Goal: Task Accomplishment & Management: Complete application form

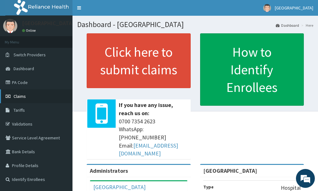
click at [21, 99] on link "Claims" at bounding box center [36, 97] width 72 height 14
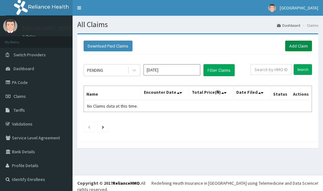
click at [295, 47] on link "Add Claim" at bounding box center [298, 46] width 27 height 11
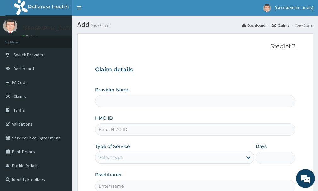
type input "[GEOGRAPHIC_DATA]"
click at [125, 132] on input "HMO ID" at bounding box center [195, 130] width 200 height 12
type input "f"
type input "FMC/11903/A"
click at [140, 160] on div "Select type" at bounding box center [168, 158] width 147 height 10
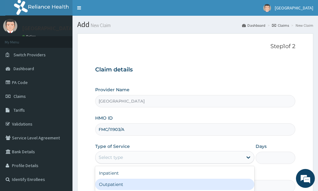
drag, startPoint x: 117, startPoint y: 186, endPoint x: 124, endPoint y: 182, distance: 8.3
click at [117, 185] on div "Outpatient" at bounding box center [174, 184] width 159 height 11
type input "1"
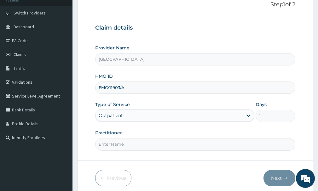
scroll to position [46, 0]
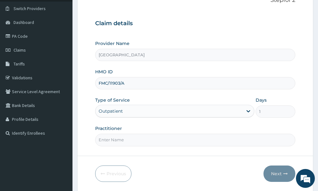
click at [116, 139] on input "Practitioner" at bounding box center [195, 140] width 200 height 12
type input "[PERSON_NAME]"
click at [270, 175] on button "Next" at bounding box center [279, 174] width 32 height 16
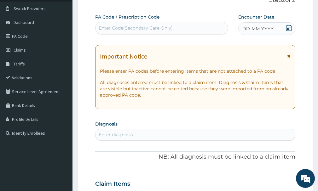
click at [284, 29] on div "DD-MM-YYYY" at bounding box center [266, 28] width 57 height 13
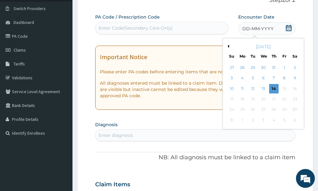
click at [229, 47] on button "Previous Month" at bounding box center [227, 46] width 3 height 3
click at [261, 89] on div "16" at bounding box center [263, 88] width 9 height 9
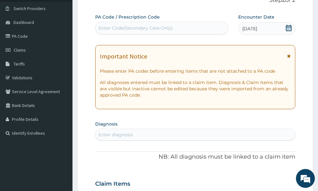
click at [231, 136] on div "Enter diagnosis" at bounding box center [195, 135] width 200 height 10
type input "MALARIA"
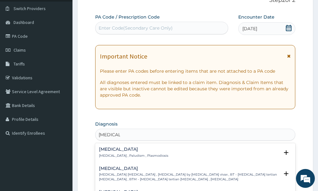
click at [133, 155] on p "Malaria , Paludism , Plasmodiosis" at bounding box center [133, 156] width 69 height 4
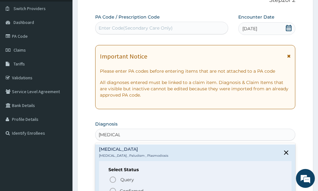
click at [122, 189] on p "Confirmed" at bounding box center [132, 191] width 24 height 6
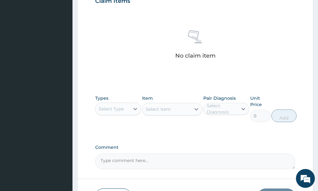
scroll to position [227, 0]
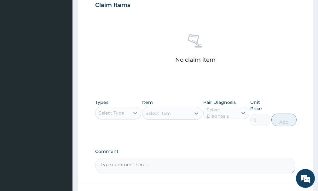
click at [132, 115] on icon at bounding box center [135, 113] width 6 height 6
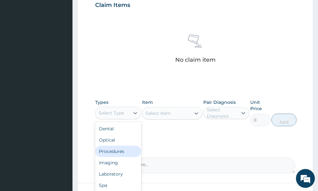
click at [118, 150] on div "Procedures" at bounding box center [118, 151] width 46 height 11
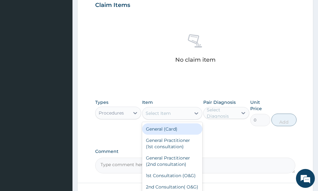
click at [195, 115] on icon at bounding box center [196, 113] width 6 height 6
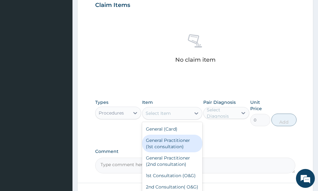
drag, startPoint x: 161, startPoint y: 144, endPoint x: 186, endPoint y: 138, distance: 25.1
click at [170, 143] on div "General Practitioner (1st consultation)" at bounding box center [172, 144] width 60 height 18
type input "1500"
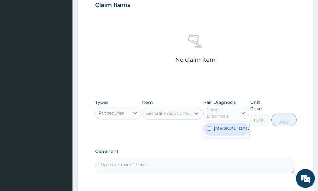
click at [216, 112] on div "Select Diagnosis" at bounding box center [222, 113] width 30 height 13
click at [217, 129] on label "[MEDICAL_DATA]" at bounding box center [233, 128] width 38 height 6
checkbox input "true"
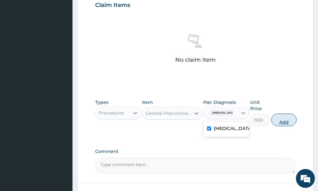
click at [284, 124] on button "Add" at bounding box center [283, 120] width 25 height 13
type input "0"
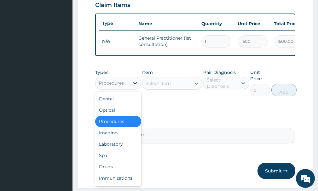
click at [136, 86] on icon at bounding box center [135, 83] width 6 height 6
drag, startPoint x: 112, startPoint y: 151, endPoint x: 135, endPoint y: 140, distance: 25.5
click at [114, 148] on div "Laboratory" at bounding box center [118, 144] width 46 height 11
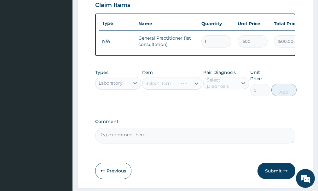
click at [190, 89] on div "Select Item" at bounding box center [172, 83] width 60 height 13
click at [192, 89] on div "Select Item" at bounding box center [172, 83] width 60 height 13
click at [196, 88] on div "Select Item" at bounding box center [172, 83] width 60 height 13
click at [196, 87] on icon at bounding box center [196, 83] width 6 height 6
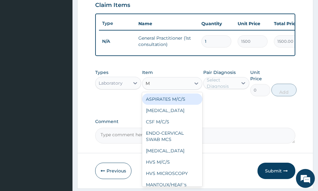
type input "MP"
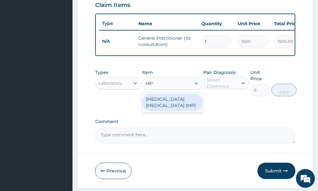
drag, startPoint x: 175, startPoint y: 107, endPoint x: 208, endPoint y: 95, distance: 34.9
click at [184, 106] on div "[MEDICAL_DATA] [MEDICAL_DATA] (MP)" at bounding box center [172, 103] width 60 height 18
type input "560"
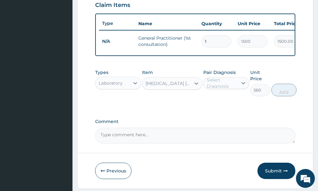
click at [217, 85] on div "Select Diagnosis" at bounding box center [222, 83] width 30 height 13
click at [222, 101] on div "[MEDICAL_DATA]" at bounding box center [226, 99] width 46 height 13
checkbox input "true"
click at [292, 96] on button "Add" at bounding box center [283, 90] width 25 height 13
type input "0"
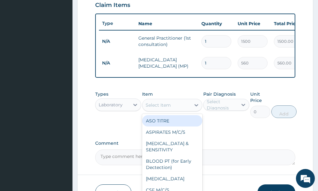
click at [162, 108] on div "Select Item" at bounding box center [158, 105] width 25 height 6
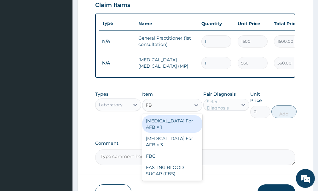
type input "FBC"
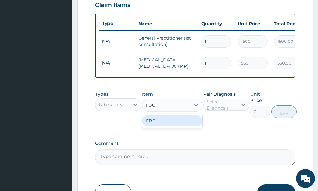
drag, startPoint x: 177, startPoint y: 128, endPoint x: 195, endPoint y: 124, distance: 18.1
click at [188, 126] on div "FBC" at bounding box center [172, 120] width 60 height 11
type input "1600"
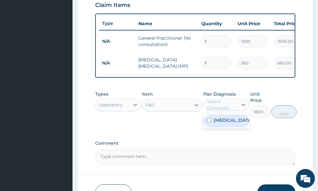
drag, startPoint x: 218, startPoint y: 110, endPoint x: 219, endPoint y: 116, distance: 6.4
click at [219, 111] on div "Select Diagnosis" at bounding box center [222, 105] width 30 height 13
click at [219, 128] on div "[MEDICAL_DATA]" at bounding box center [226, 121] width 46 height 13
checkbox input "true"
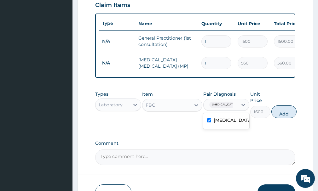
click at [289, 115] on button "Add" at bounding box center [283, 112] width 25 height 13
type input "0"
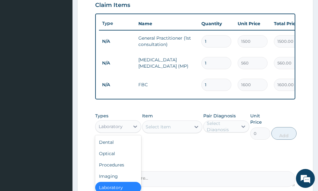
click at [128, 132] on div "Laboratory" at bounding box center [112, 127] width 34 height 10
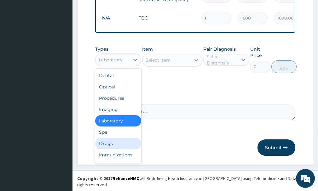
click at [113, 149] on div "Drugs" at bounding box center [118, 143] width 46 height 11
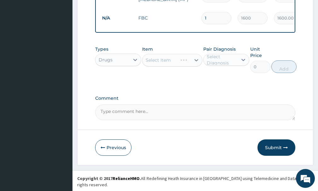
click at [196, 66] on div "Select Item" at bounding box center [172, 60] width 60 height 13
click at [196, 61] on icon at bounding box center [196, 60] width 4 height 2
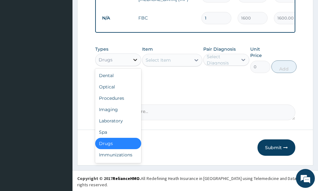
click at [132, 64] on div at bounding box center [135, 59] width 11 height 11
click at [105, 121] on div "Laboratory" at bounding box center [118, 120] width 46 height 11
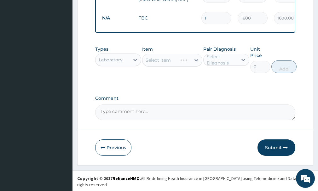
click at [156, 67] on div "Select Item" at bounding box center [172, 60] width 60 height 13
click at [156, 66] on div "Select Item" at bounding box center [172, 60] width 60 height 13
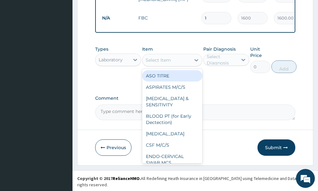
click at [157, 63] on div "Select Item" at bounding box center [158, 60] width 25 height 6
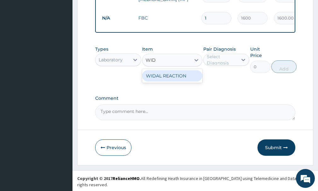
type input "WIDA"
drag, startPoint x: 171, startPoint y: 81, endPoint x: 188, endPoint y: 79, distance: 17.1
click at [174, 80] on div "WIDAL REACTION" at bounding box center [172, 75] width 60 height 11
type input "1000"
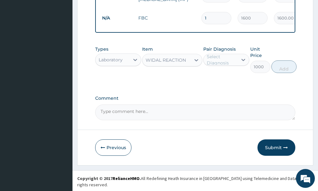
click at [213, 62] on div "Select Diagnosis" at bounding box center [222, 60] width 30 height 13
drag, startPoint x: 221, startPoint y: 83, endPoint x: 234, endPoint y: 77, distance: 13.7
click at [221, 83] on div "[MEDICAL_DATA]" at bounding box center [226, 76] width 46 height 13
checkbox input "true"
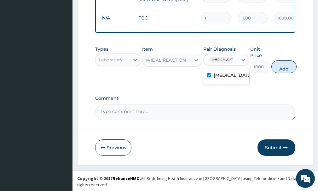
click at [281, 73] on button "Add" at bounding box center [283, 67] width 25 height 13
type input "0"
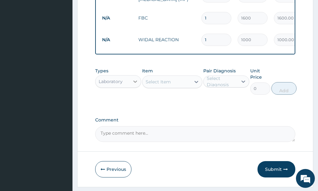
click at [135, 83] on icon at bounding box center [135, 82] width 4 height 2
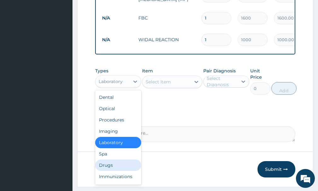
click at [109, 168] on div "Drugs" at bounding box center [118, 165] width 46 height 11
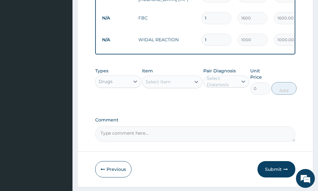
click at [192, 88] on div at bounding box center [196, 81] width 11 height 11
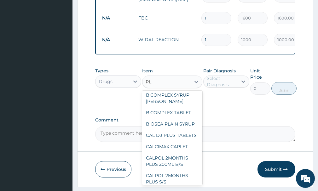
scroll to position [0, 0]
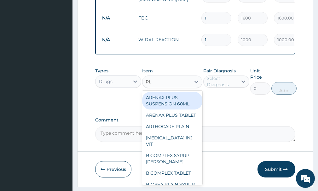
type input "P"
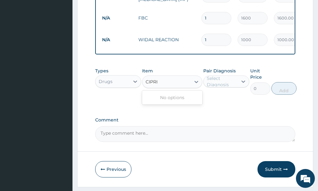
type input "CIPR"
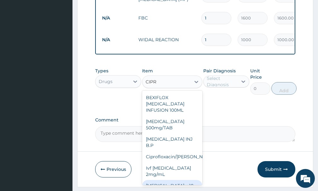
click at [173, 182] on div "Ciprofloxacin x 10" at bounding box center [172, 185] width 60 height 11
type input "1000"
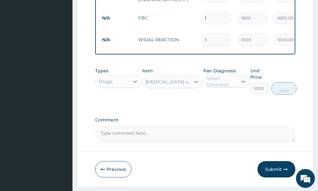
drag, startPoint x: 240, startPoint y: 86, endPoint x: 240, endPoint y: 93, distance: 7.0
click at [240, 85] on icon at bounding box center [243, 81] width 6 height 6
click at [230, 104] on div "Malaria" at bounding box center [226, 97] width 46 height 13
checkbox input "true"
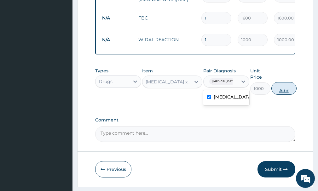
click at [284, 95] on button "Add" at bounding box center [283, 88] width 25 height 13
type input "0"
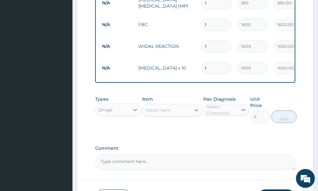
scroll to position [292, 0]
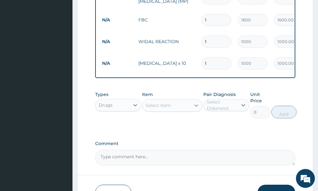
click at [193, 109] on icon at bounding box center [196, 105] width 6 height 6
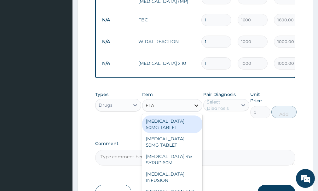
type input "FLAG"
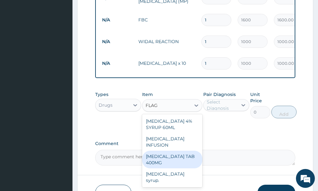
click at [184, 155] on div "[MEDICAL_DATA] TAB 400MG" at bounding box center [172, 160] width 60 height 18
type input "30"
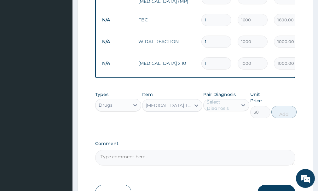
drag, startPoint x: 237, startPoint y: 109, endPoint x: 235, endPoint y: 116, distance: 6.4
click at [237, 110] on div "Select Diagnosis" at bounding box center [222, 105] width 30 height 13
click at [234, 128] on div "[MEDICAL_DATA]" at bounding box center [226, 121] width 46 height 13
checkbox input "true"
click at [280, 117] on button "Add" at bounding box center [283, 112] width 25 height 13
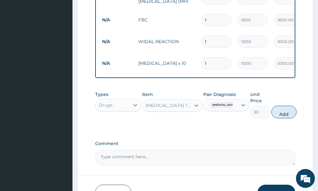
type input "0"
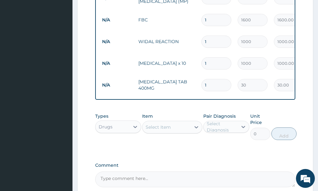
type input "15"
type input "450.00"
type input "15"
click at [173, 132] on div "Select Item" at bounding box center [166, 127] width 48 height 10
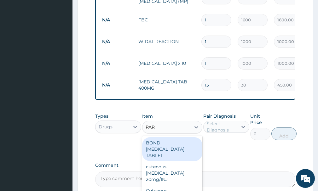
type input "PARA"
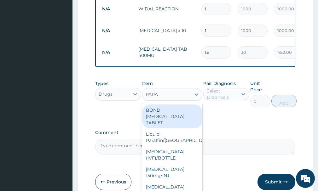
scroll to position [336, 0]
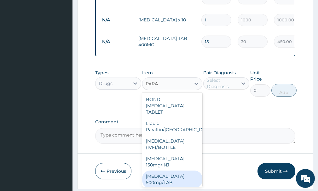
drag, startPoint x: 166, startPoint y: 177, endPoint x: 171, endPoint y: 170, distance: 8.6
click at [167, 177] on div "[MEDICAL_DATA] 500mg/TAB" at bounding box center [172, 180] width 60 height 18
type input "5.25"
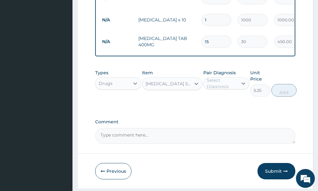
drag, startPoint x: 234, startPoint y: 87, endPoint x: 234, endPoint y: 90, distance: 3.2
click at [234, 87] on div "Select Diagnosis" at bounding box center [222, 83] width 30 height 13
click at [229, 102] on label "[MEDICAL_DATA]" at bounding box center [233, 99] width 38 height 6
checkbox input "true"
click at [286, 97] on button "Add" at bounding box center [283, 90] width 25 height 13
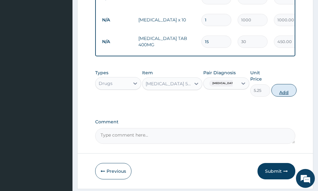
type input "0"
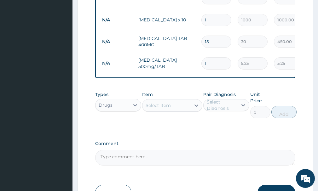
type input "0.00"
type input "4"
type input "21.00"
type input "40"
type input "210.00"
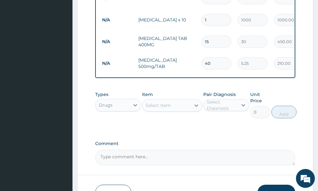
type input "40"
click at [162, 109] on div "Select Item" at bounding box center [158, 105] width 25 height 6
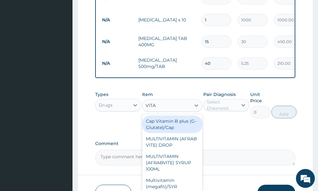
type input "VITAM"
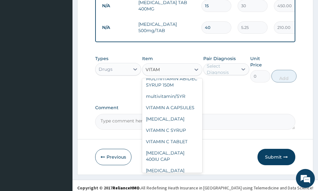
scroll to position [104, 0]
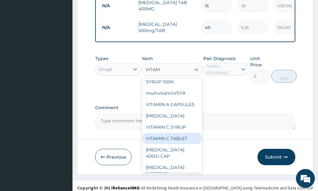
click at [176, 144] on div "VITAMIN C TABLET" at bounding box center [172, 138] width 60 height 11
type input "2.62"
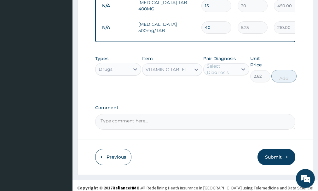
click at [229, 75] on div "Select Diagnosis" at bounding box center [222, 69] width 30 height 13
drag, startPoint x: 228, startPoint y: 86, endPoint x: 257, endPoint y: 89, distance: 28.5
click at [231, 87] on div "[MEDICAL_DATA]" at bounding box center [226, 85] width 46 height 13
checkbox input "true"
click at [281, 83] on button "Add" at bounding box center [283, 76] width 25 height 13
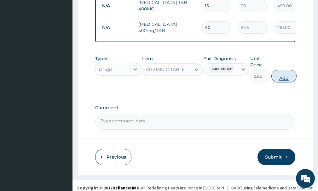
type input "0"
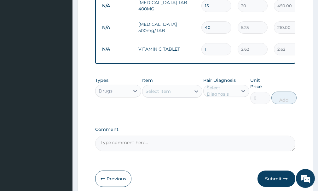
type input "0.00"
type input "3"
type input "7.86"
type input "30"
type input "78.60"
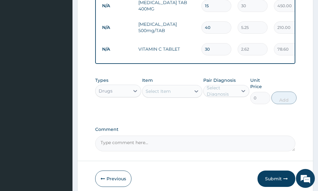
type input "3"
type input "7.86"
type input "0.00"
type input "4"
type input "10.48"
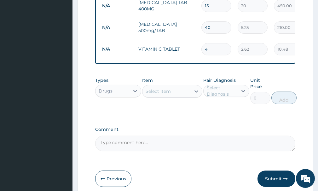
type input "42"
type input "110.04"
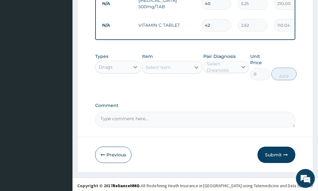
type input "42"
click at [189, 72] on div "Select Item" at bounding box center [166, 67] width 48 height 10
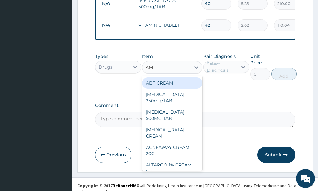
type input "AMA"
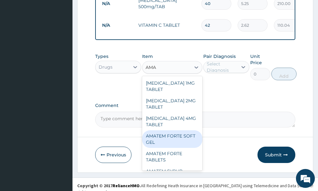
click at [161, 137] on div "AMATEM FORTE SOFT GEL" at bounding box center [172, 139] width 60 height 18
type input "250"
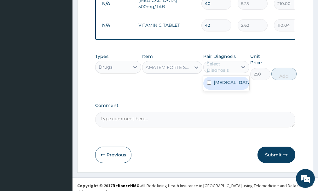
drag, startPoint x: 220, startPoint y: 74, endPoint x: 228, endPoint y: 80, distance: 9.6
click at [220, 73] on div "Select Diagnosis" at bounding box center [222, 67] width 30 height 13
click at [233, 90] on div "[MEDICAL_DATA]" at bounding box center [226, 83] width 46 height 13
checkbox input "true"
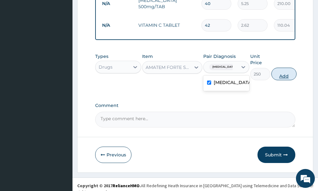
click at [286, 78] on button "Add" at bounding box center [283, 74] width 25 height 13
type input "0"
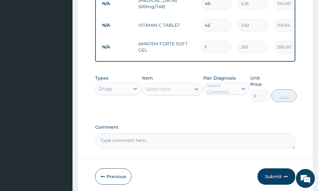
type input "0.00"
type input "6"
type input "1500.00"
type input "6"
click at [274, 182] on button "Submit" at bounding box center [276, 177] width 38 height 16
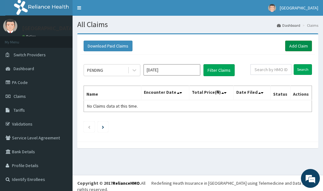
click at [300, 44] on link "Add Claim" at bounding box center [298, 46] width 27 height 11
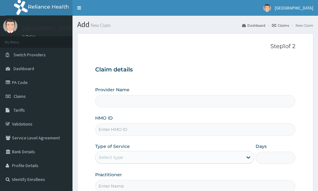
type input "[GEOGRAPHIC_DATA]"
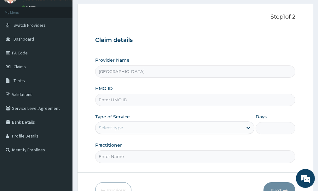
scroll to position [32, 0]
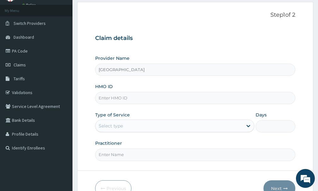
click at [123, 99] on input "HMO ID" at bounding box center [195, 98] width 200 height 12
type input "FMC/11903/A"
click at [118, 127] on div "Select type" at bounding box center [111, 126] width 24 height 6
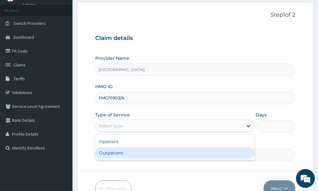
click at [120, 153] on div "Outpatient" at bounding box center [174, 152] width 159 height 11
type input "1"
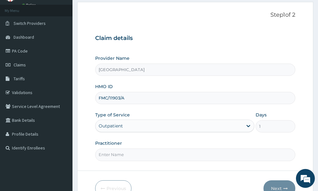
click at [124, 156] on input "Practitioner" at bounding box center [195, 155] width 200 height 12
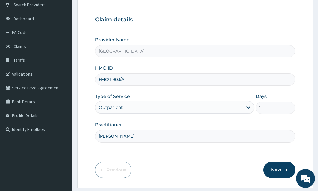
type input "DR NKEMJIKA"
click at [283, 168] on button "Next" at bounding box center [279, 170] width 32 height 16
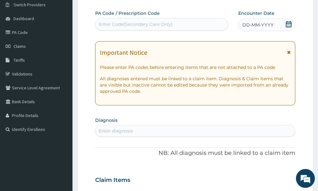
click at [286, 24] on icon at bounding box center [289, 24] width 6 height 6
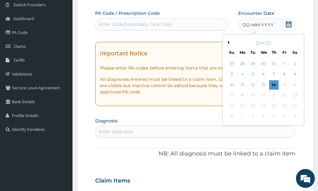
click at [227, 43] on button "Previous Month" at bounding box center [227, 42] width 3 height 3
click at [261, 95] on div "23" at bounding box center [263, 95] width 9 height 9
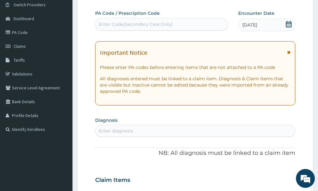
click at [164, 131] on div "Enter diagnosis" at bounding box center [195, 131] width 200 height 10
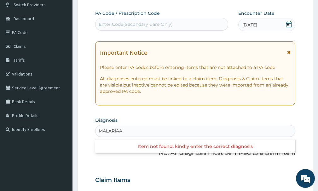
type input "MALARIA"
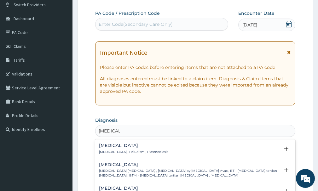
drag, startPoint x: 122, startPoint y: 151, endPoint x: 215, endPoint y: 136, distance: 94.2
click at [124, 151] on p "Malaria , Paludism , Plasmodiosis" at bounding box center [133, 152] width 69 height 4
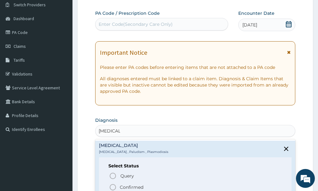
drag, startPoint x: 123, startPoint y: 188, endPoint x: 152, endPoint y: 182, distance: 29.2
click at [125, 188] on p "Confirmed" at bounding box center [132, 187] width 24 height 6
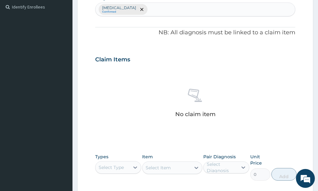
scroll to position [189, 0]
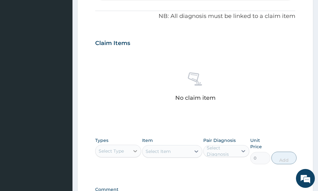
click at [134, 153] on icon at bounding box center [135, 151] width 6 height 6
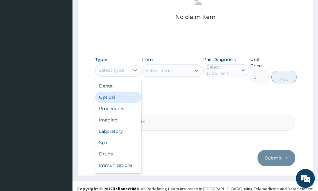
scroll to position [276, 0]
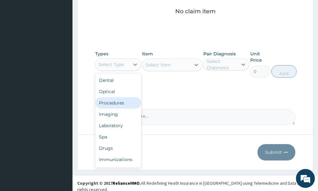
click at [128, 107] on div "Procedures" at bounding box center [118, 102] width 46 height 11
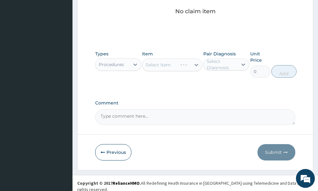
click at [164, 67] on div "Select Item" at bounding box center [172, 65] width 60 height 13
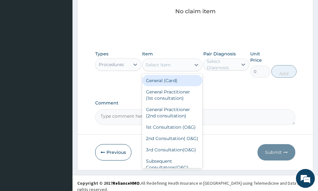
click at [171, 66] on div "Select Item" at bounding box center [166, 65] width 48 height 10
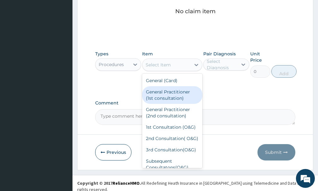
drag, startPoint x: 168, startPoint y: 97, endPoint x: 190, endPoint y: 87, distance: 24.0
click at [168, 96] on div "General Practitioner (1st consultation)" at bounding box center [172, 95] width 60 height 18
type input "1500"
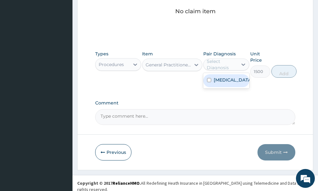
click at [225, 62] on div "Select Diagnosis" at bounding box center [222, 64] width 30 height 13
click at [227, 84] on div "Malaria" at bounding box center [226, 80] width 46 height 13
checkbox input "true"
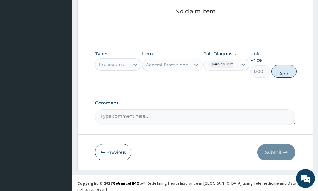
click at [280, 72] on button "Add" at bounding box center [283, 71] width 25 height 13
type input "0"
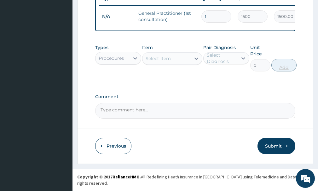
scroll to position [251, 0]
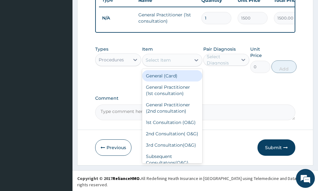
click at [171, 64] on div "Select Item" at bounding box center [166, 60] width 48 height 10
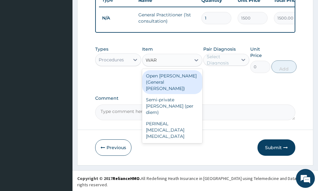
type input "WARD"
click at [186, 90] on div "Open ward (General Ward)" at bounding box center [172, 82] width 60 height 24
type input "2000"
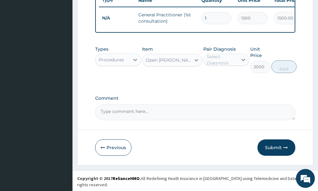
click at [228, 66] on div "Select Diagnosis" at bounding box center [222, 60] width 30 height 13
click at [223, 83] on div "[MEDICAL_DATA]" at bounding box center [226, 76] width 46 height 13
checkbox input "true"
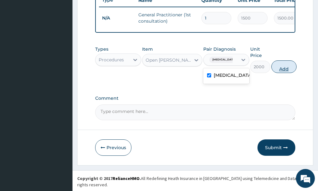
click at [281, 73] on button "Add" at bounding box center [283, 67] width 25 height 13
type input "0"
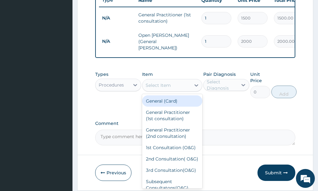
click at [158, 89] on div "Select Item" at bounding box center [158, 85] width 25 height 6
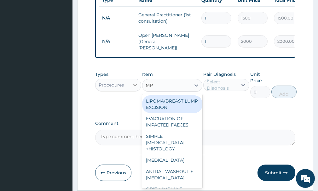
type input "MP"
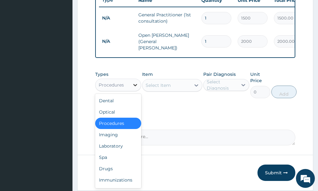
click at [134, 88] on icon at bounding box center [135, 85] width 6 height 6
click at [108, 151] on div "Laboratory" at bounding box center [118, 146] width 46 height 11
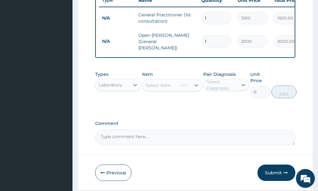
click at [189, 89] on div "Select Item" at bounding box center [172, 85] width 60 height 13
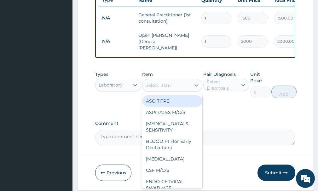
click at [189, 89] on div "Select Item" at bounding box center [166, 85] width 48 height 10
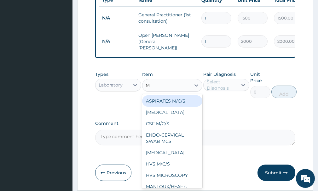
type input "MP"
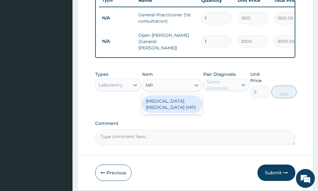
drag, startPoint x: 167, startPoint y: 105, endPoint x: 164, endPoint y: 101, distance: 4.9
click at [167, 105] on div "[MEDICAL_DATA] [MEDICAL_DATA] (MP)" at bounding box center [172, 104] width 60 height 18
type input "560"
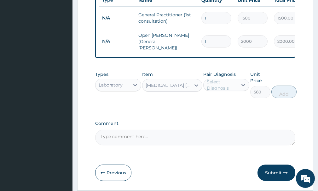
click at [230, 85] on div "Select Diagnosis" at bounding box center [222, 85] width 30 height 13
drag, startPoint x: 225, startPoint y: 98, endPoint x: 231, endPoint y: 98, distance: 6.0
click at [225, 98] on div "[MEDICAL_DATA]" at bounding box center [226, 101] width 46 height 13
checkbox input "true"
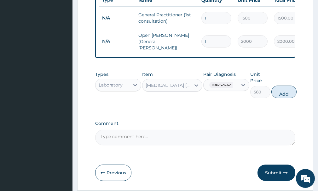
click at [279, 95] on button "Add" at bounding box center [283, 92] width 25 height 13
type input "0"
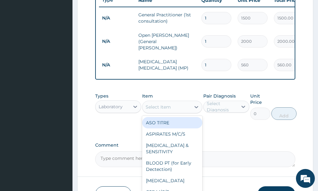
click at [173, 109] on div "Select Item" at bounding box center [166, 107] width 48 height 10
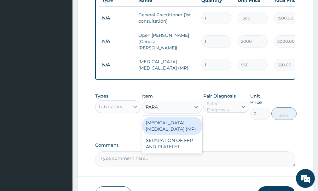
type input "PARA"
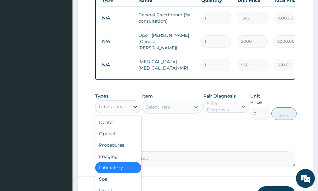
click at [134, 109] on icon at bounding box center [135, 107] width 6 height 6
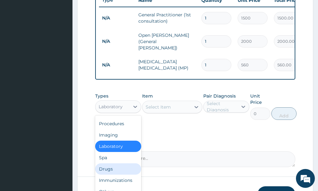
click at [108, 169] on div "Drugs" at bounding box center [118, 169] width 46 height 11
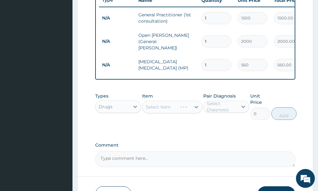
click at [172, 110] on div "Select Item" at bounding box center [172, 107] width 60 height 13
click at [184, 111] on div "Select Item" at bounding box center [172, 107] width 60 height 13
click at [196, 108] on icon at bounding box center [196, 107] width 4 height 2
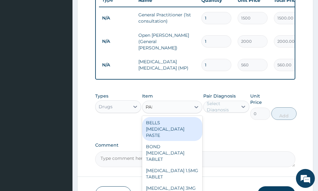
type input "PARA"
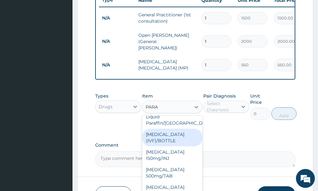
scroll to position [34, 0]
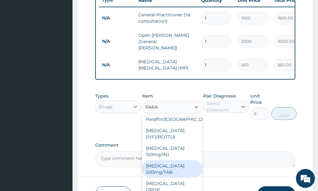
drag, startPoint x: 155, startPoint y: 164, endPoint x: 166, endPoint y: 158, distance: 13.4
click at [155, 164] on div "[MEDICAL_DATA] 500mg/TAB" at bounding box center [172, 169] width 60 height 18
type input "5.25"
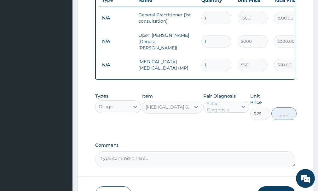
click at [225, 112] on div "Select Diagnosis" at bounding box center [222, 107] width 30 height 13
click at [222, 129] on div "[MEDICAL_DATA]" at bounding box center [226, 123] width 46 height 13
checkbox input "true"
click at [281, 118] on button "Add" at bounding box center [283, 113] width 25 height 13
type input "0"
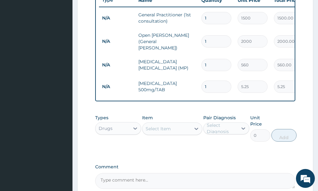
type input "0.00"
type input "4"
type input "21.00"
type input "42"
type input "220.50"
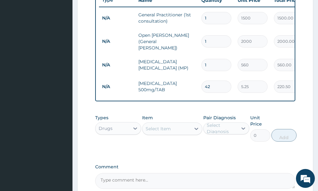
type input "42"
click at [161, 131] on div "Select Item" at bounding box center [158, 129] width 25 height 6
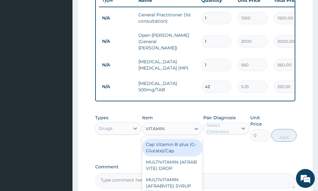
type input "VITAMIN"
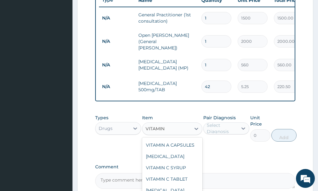
scroll to position [124, 0]
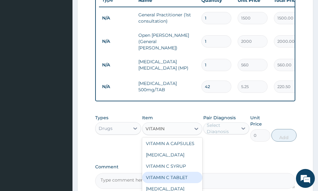
drag, startPoint x: 161, startPoint y: 184, endPoint x: 228, endPoint y: 144, distance: 78.2
click at [171, 180] on div "VITAMIN C TABLET" at bounding box center [172, 177] width 60 height 11
type input "2.62"
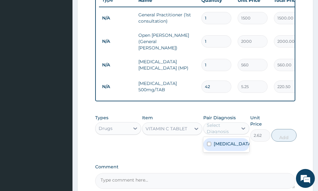
drag, startPoint x: 232, startPoint y: 130, endPoint x: 232, endPoint y: 136, distance: 6.6
click at [232, 130] on div "Select Diagnosis" at bounding box center [222, 128] width 30 height 13
click at [226, 142] on label "[MEDICAL_DATA]" at bounding box center [233, 144] width 38 height 6
checkbox input "true"
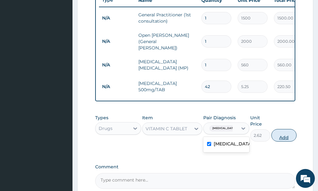
click at [285, 137] on button "Add" at bounding box center [283, 135] width 25 height 13
type input "0"
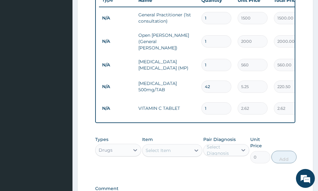
type input "0.00"
type input "4"
type input "10.48"
type input "42"
type input "110.04"
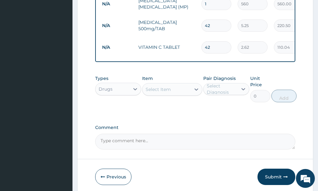
scroll to position [338, 0]
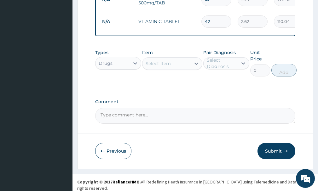
type input "42"
click at [271, 155] on button "Submit" at bounding box center [276, 151] width 38 height 16
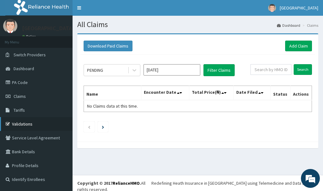
click at [23, 122] on link "Validations" at bounding box center [36, 124] width 72 height 14
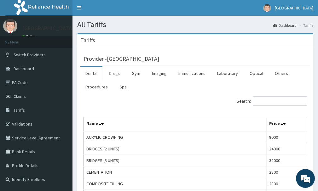
click at [115, 75] on link "Drugs" at bounding box center [114, 73] width 21 height 13
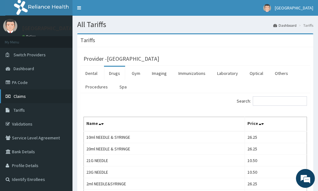
click at [30, 98] on link "Claims" at bounding box center [36, 97] width 72 height 14
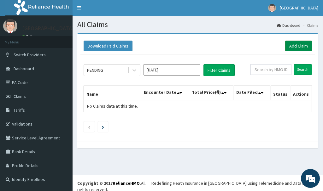
click at [303, 45] on link "Add Claim" at bounding box center [298, 46] width 27 height 11
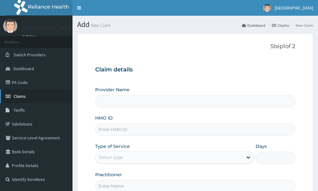
type input "[GEOGRAPHIC_DATA]"
click at [26, 123] on link "Validations" at bounding box center [36, 124] width 72 height 14
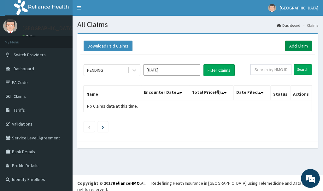
click at [291, 48] on link "Add Claim" at bounding box center [298, 46] width 27 height 11
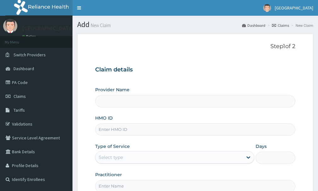
type input "[GEOGRAPHIC_DATA]"
click at [159, 130] on input "HMO ID" at bounding box center [195, 130] width 200 height 12
type input "QKA/10052/ED"
click at [144, 156] on div "Select type" at bounding box center [168, 158] width 147 height 10
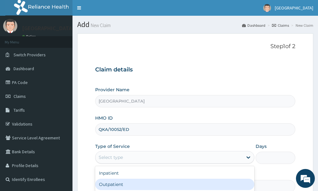
click at [127, 181] on div "Outpatient" at bounding box center [174, 184] width 159 height 11
type input "1"
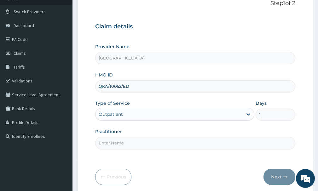
scroll to position [50, 0]
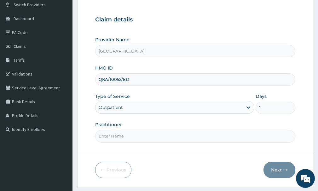
click at [151, 136] on input "Practitioner" at bounding box center [195, 136] width 200 height 12
type input "DR NKEMJIKA"
click at [279, 172] on button "Next" at bounding box center [279, 170] width 32 height 16
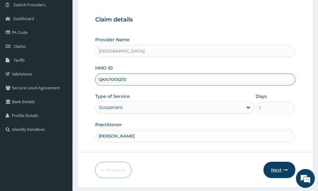
type input "QKA/10052/D"
click at [284, 170] on icon "button" at bounding box center [285, 170] width 4 height 4
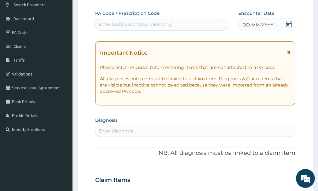
click at [287, 27] on icon at bounding box center [289, 24] width 6 height 6
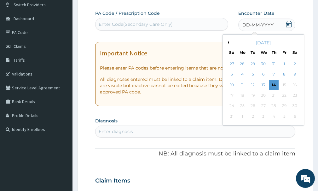
click at [226, 41] on button "Previous Month" at bounding box center [227, 42] width 3 height 3
click at [299, 42] on button "Next Month" at bounding box center [299, 42] width 3 height 3
click at [230, 42] on div "[DATE]" at bounding box center [263, 43] width 76 height 6
click at [229, 42] on button "Previous Month" at bounding box center [227, 42] width 3 height 3
click at [252, 98] on div "22" at bounding box center [252, 95] width 9 height 9
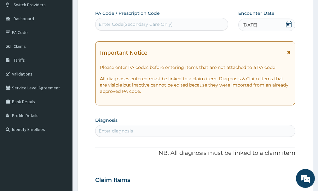
click at [180, 132] on div "Enter diagnosis" at bounding box center [195, 131] width 200 height 10
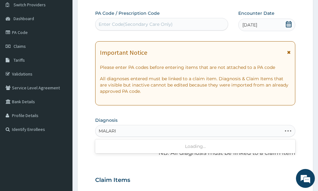
type input "[MEDICAL_DATA]"
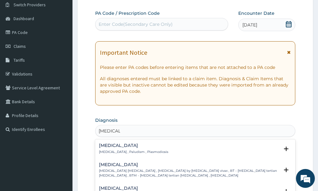
click at [119, 152] on p "[MEDICAL_DATA] , Paludism , Plasmodiosis" at bounding box center [133, 152] width 69 height 4
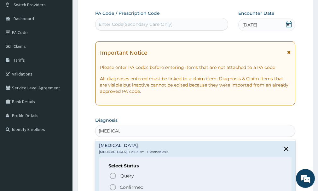
drag, startPoint x: 139, startPoint y: 186, endPoint x: 149, endPoint y: 182, distance: 10.8
click at [140, 186] on p "Confirmed" at bounding box center [132, 187] width 24 height 6
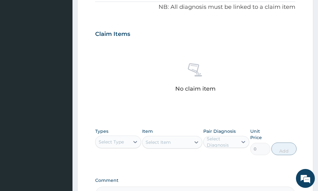
scroll to position [201, 0]
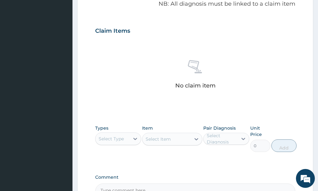
click at [126, 141] on div "Select Type" at bounding box center [112, 139] width 34 height 10
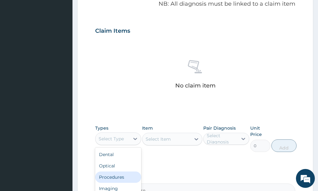
drag, startPoint x: 114, startPoint y: 178, endPoint x: 147, endPoint y: 165, distance: 36.2
click at [115, 177] on div "Procedures" at bounding box center [118, 177] width 46 height 11
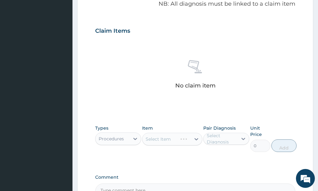
click at [166, 142] on div "Select Item" at bounding box center [172, 139] width 60 height 13
click at [182, 141] on div "Select Item" at bounding box center [166, 139] width 48 height 10
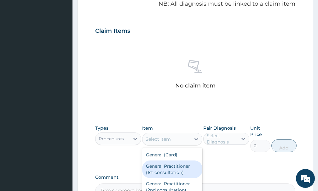
drag, startPoint x: 164, startPoint y: 170, endPoint x: 181, endPoint y: 166, distance: 17.3
click at [169, 170] on div "General Practitioner (1st consultation)" at bounding box center [172, 170] width 60 height 18
type input "1500"
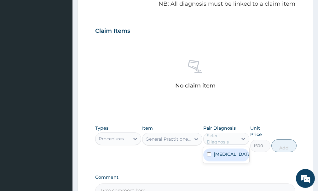
click at [224, 140] on div "Select Diagnosis" at bounding box center [222, 139] width 30 height 13
click at [222, 156] on label "[MEDICAL_DATA]" at bounding box center [233, 154] width 38 height 6
checkbox input "true"
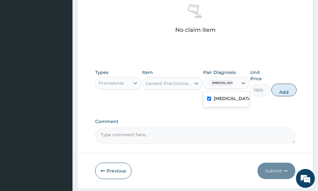
scroll to position [259, 0]
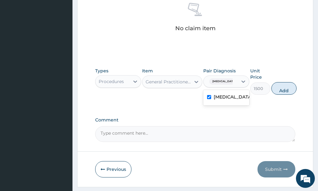
click at [285, 90] on button "Add" at bounding box center [283, 88] width 25 height 13
type input "0"
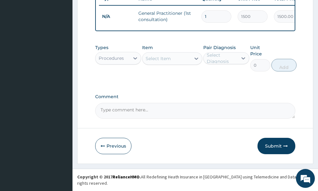
scroll to position [251, 0]
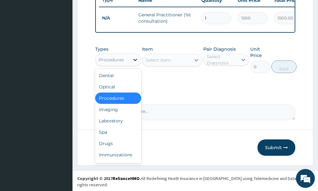
click at [136, 63] on icon at bounding box center [135, 60] width 6 height 6
click at [116, 123] on div "Laboratory" at bounding box center [118, 120] width 46 height 11
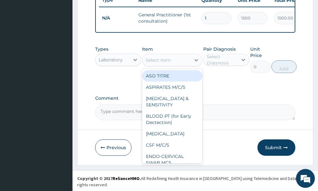
click at [171, 64] on div "Select Item" at bounding box center [166, 60] width 48 height 10
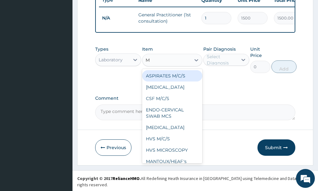
type input "MP"
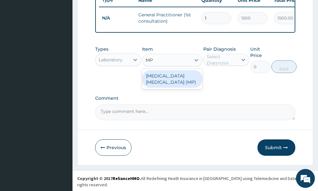
drag, startPoint x: 179, startPoint y: 83, endPoint x: 220, endPoint y: 67, distance: 43.6
click at [184, 82] on div "[MEDICAL_DATA] [MEDICAL_DATA] (MP)" at bounding box center [172, 79] width 60 height 18
type input "560"
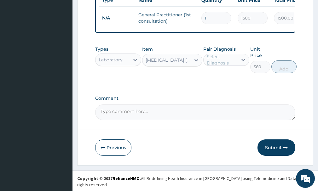
drag, startPoint x: 221, startPoint y: 60, endPoint x: 223, endPoint y: 63, distance: 4.7
click at [221, 60] on div "Select Diagnosis" at bounding box center [222, 60] width 30 height 13
drag, startPoint x: 228, startPoint y: 83, endPoint x: 250, endPoint y: 80, distance: 21.9
click at [235, 82] on div "[MEDICAL_DATA]" at bounding box center [226, 76] width 46 height 13
checkbox input "true"
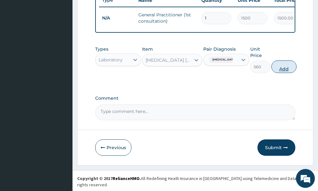
click at [284, 72] on button "Add" at bounding box center [283, 67] width 25 height 13
type input "0"
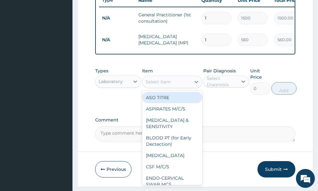
click at [169, 85] on div "Select Item" at bounding box center [158, 82] width 25 height 6
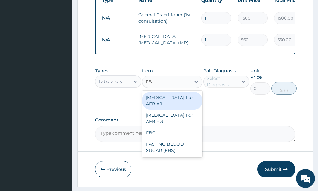
type input "FBC"
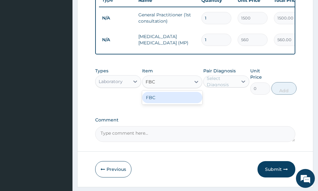
click at [175, 102] on div "FBC" at bounding box center [172, 97] width 60 height 11
type input "1600"
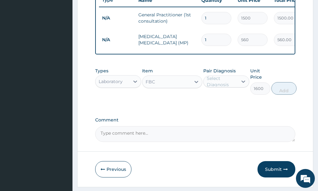
drag, startPoint x: 228, startPoint y: 87, endPoint x: 227, endPoint y: 92, distance: 5.8
click at [228, 88] on div "Select Diagnosis" at bounding box center [222, 81] width 30 height 13
drag, startPoint x: 226, startPoint y: 101, endPoint x: 246, endPoint y: 100, distance: 20.8
click at [227, 100] on label "[MEDICAL_DATA]" at bounding box center [233, 97] width 38 height 6
checkbox input "true"
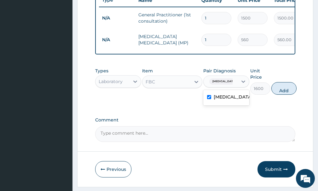
drag, startPoint x: 305, startPoint y: 91, endPoint x: 300, endPoint y: 92, distance: 5.1
click at [289, 95] on button "Add" at bounding box center [283, 88] width 25 height 13
type input "0"
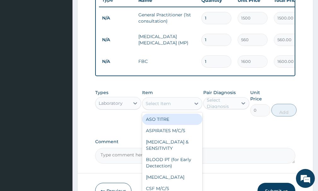
click at [162, 107] on div "Select Item" at bounding box center [158, 104] width 25 height 6
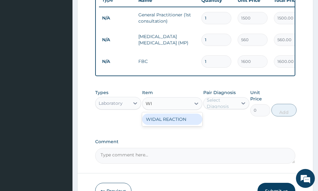
type input "WID"
drag, startPoint x: 159, startPoint y: 128, endPoint x: 179, endPoint y: 125, distance: 19.4
click at [160, 125] on div "WIDAL REACTION" at bounding box center [172, 119] width 60 height 11
type input "1000"
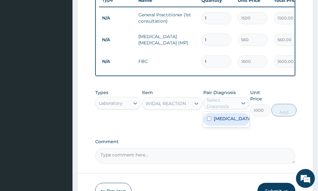
click at [214, 110] on div "Select Diagnosis" at bounding box center [222, 103] width 30 height 13
click at [221, 126] on div "[MEDICAL_DATA]" at bounding box center [226, 119] width 46 height 13
checkbox input "true"
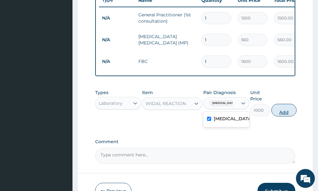
click at [278, 117] on button "Add" at bounding box center [283, 110] width 25 height 13
type input "0"
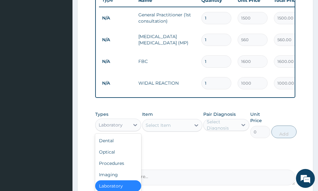
click at [109, 128] on div "Laboratory" at bounding box center [111, 125] width 24 height 6
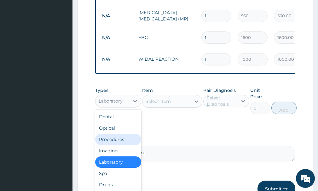
scroll to position [316, 0]
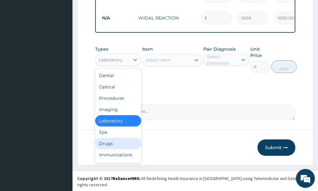
click at [110, 149] on div "Drugs" at bounding box center [118, 143] width 46 height 11
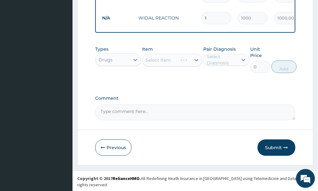
click at [173, 66] on div "Select Item" at bounding box center [172, 60] width 60 height 13
click at [169, 66] on div "Select Item" at bounding box center [172, 60] width 60 height 13
click at [169, 63] on div "Select Item" at bounding box center [158, 60] width 25 height 6
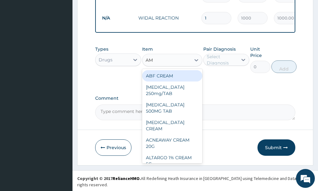
type input "AMA"
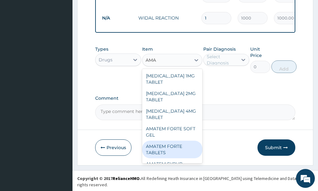
click at [169, 147] on div "AMATEM FORTE TABLETS" at bounding box center [172, 150] width 60 height 18
type input "250"
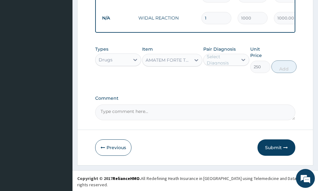
click at [226, 65] on div "Select Diagnosis" at bounding box center [222, 60] width 30 height 13
click at [227, 78] on label "[MEDICAL_DATA]" at bounding box center [233, 75] width 38 height 6
checkbox input "true"
click at [277, 73] on button "Add" at bounding box center [283, 67] width 25 height 13
type input "0"
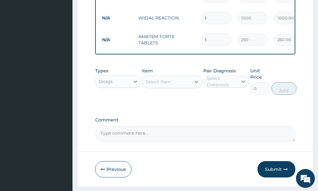
type input "0.00"
type input "6"
type input "1500.00"
type input "6"
click at [173, 87] on div "Select Item" at bounding box center [166, 82] width 48 height 10
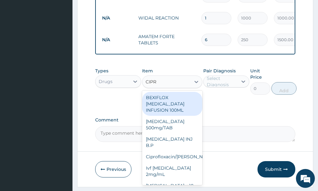
type input "[MEDICAL_DATA]"
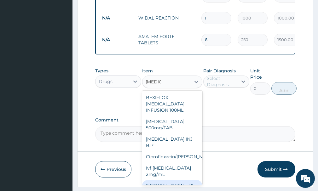
click at [177, 184] on div "[MEDICAL_DATA] x 10" at bounding box center [172, 185] width 60 height 11
type input "1000"
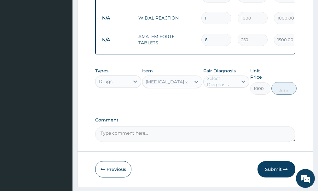
click at [237, 88] on div "Select Diagnosis" at bounding box center [222, 81] width 30 height 13
click at [234, 104] on div "[MEDICAL_DATA]" at bounding box center [226, 97] width 46 height 13
checkbox input "true"
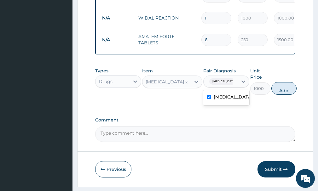
click at [286, 92] on button "Add" at bounding box center [283, 88] width 25 height 13
type input "0"
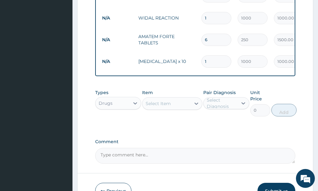
click at [170, 107] on div "Select Item" at bounding box center [158, 104] width 25 height 6
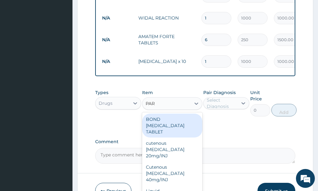
type input "PARA"
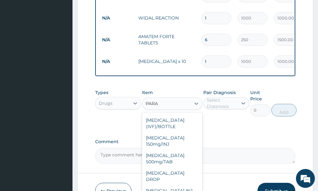
scroll to position [42, 0]
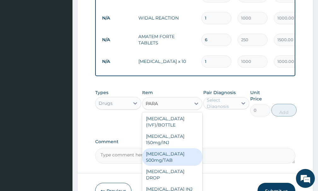
drag, startPoint x: 167, startPoint y: 155, endPoint x: 194, endPoint y: 147, distance: 27.5
click at [171, 154] on div "PARACETAMOL 500mg/TAB" at bounding box center [172, 157] width 60 height 18
type input "5.25"
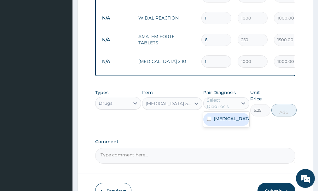
click at [226, 103] on div "Select Diagnosis" at bounding box center [222, 103] width 30 height 13
click at [223, 122] on label "Malaria" at bounding box center [233, 119] width 38 height 6
checkbox input "true"
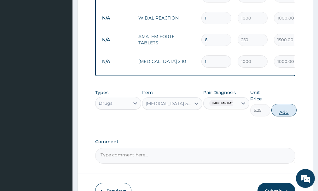
click at [282, 117] on button "Add" at bounding box center [283, 110] width 25 height 13
type input "0"
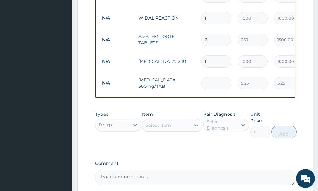
type input "0.00"
type input "4"
type input "21.00"
type input "42"
type input "220.50"
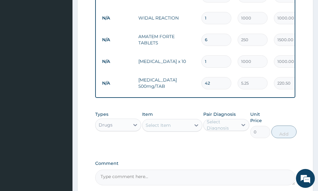
type input "42"
click at [189, 130] on div "Select Item" at bounding box center [166, 125] width 48 height 10
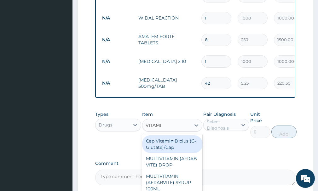
type input "VITAMIN"
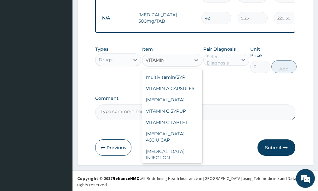
scroll to position [120, 0]
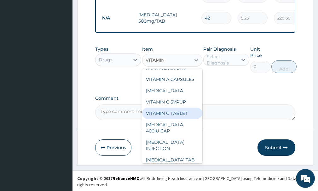
click at [176, 119] on div "VITAMIN C TABLET" at bounding box center [172, 113] width 60 height 11
type input "2.62"
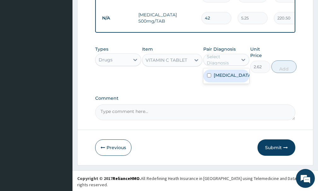
drag, startPoint x: 244, startPoint y: 66, endPoint x: 239, endPoint y: 76, distance: 11.6
click at [244, 63] on icon at bounding box center [243, 60] width 6 height 6
click at [230, 83] on div "Malaria" at bounding box center [226, 76] width 46 height 13
checkbox input "true"
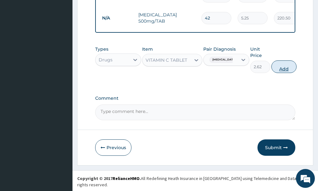
click at [283, 73] on button "Add" at bounding box center [283, 67] width 25 height 13
type input "0"
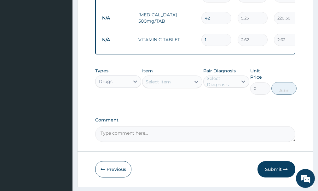
type input "18"
type input "47.16"
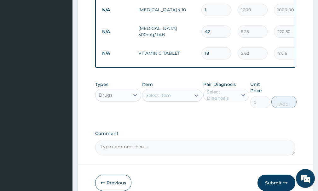
scroll to position [403, 0]
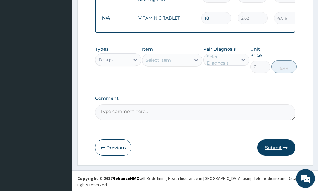
type input "18"
click at [272, 150] on button "Submit" at bounding box center [276, 148] width 38 height 16
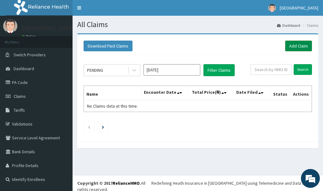
click at [296, 47] on link "Add Claim" at bounding box center [298, 46] width 27 height 11
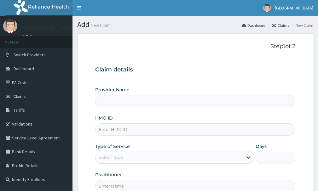
click at [115, 130] on input "HMO ID" at bounding box center [195, 130] width 200 height 12
type input "[GEOGRAPHIC_DATA]"
type input "BTR/10208/A"
click at [159, 157] on div "Select type" at bounding box center [168, 158] width 147 height 10
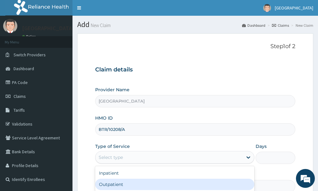
drag, startPoint x: 128, startPoint y: 185, endPoint x: 130, endPoint y: 181, distance: 4.9
click at [128, 185] on div "Outpatient" at bounding box center [174, 184] width 159 height 11
type input "1"
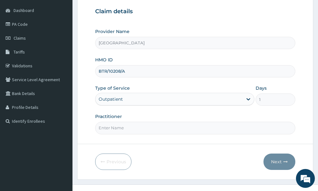
scroll to position [68, 0]
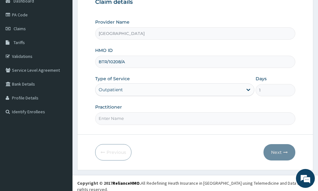
click at [187, 122] on input "Practitioner" at bounding box center [195, 119] width 200 height 12
type input "[PERSON_NAME]"
click at [280, 152] on button "Next" at bounding box center [279, 152] width 32 height 16
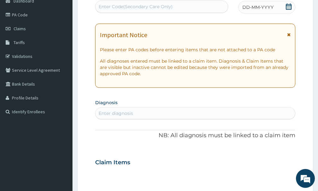
click at [289, 4] on icon at bounding box center [289, 6] width 6 height 6
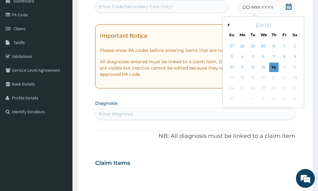
click at [229, 26] on div "[DATE]" at bounding box center [263, 25] width 76 height 6
click at [229, 25] on div "[DATE]" at bounding box center [263, 25] width 76 height 6
click at [227, 25] on button "Previous Month" at bounding box center [227, 24] width 3 height 3
click at [293, 67] on div "19" at bounding box center [294, 67] width 9 height 9
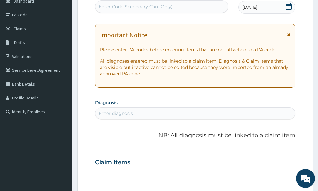
click at [182, 111] on div "Enter diagnosis" at bounding box center [195, 113] width 200 height 10
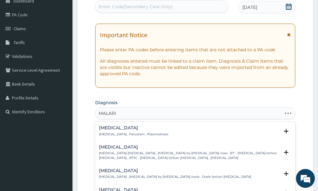
type input "[MEDICAL_DATA]"
click at [132, 131] on div "[MEDICAL_DATA] [MEDICAL_DATA] , Paludism , Plasmodiosis" at bounding box center [133, 131] width 69 height 11
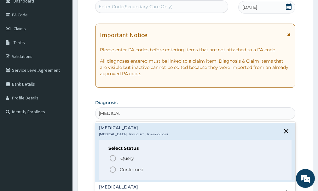
click at [114, 171] on icon "status option filled" at bounding box center [113, 170] width 8 height 8
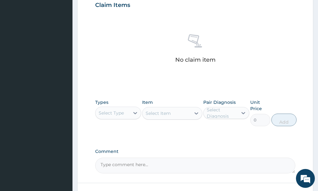
scroll to position [228, 0]
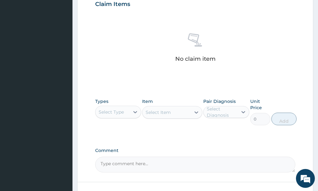
click at [128, 112] on div "Select Type" at bounding box center [112, 112] width 34 height 10
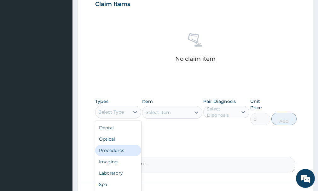
click at [116, 150] on div "Procedures" at bounding box center [118, 150] width 46 height 11
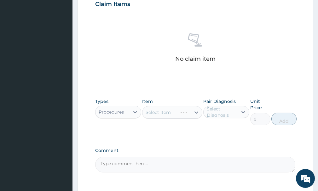
click at [177, 113] on div "Select Item" at bounding box center [172, 112] width 60 height 13
click at [200, 117] on div at bounding box center [196, 112] width 11 height 11
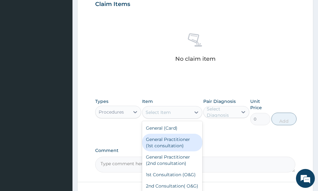
drag, startPoint x: 165, startPoint y: 145, endPoint x: 197, endPoint y: 131, distance: 35.3
click at [172, 144] on div "General Practitioner (1st consultation)" at bounding box center [172, 143] width 60 height 18
type input "1500"
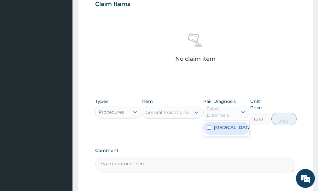
click at [215, 116] on div "Select Diagnosis" at bounding box center [222, 112] width 30 height 13
click at [221, 132] on div "[MEDICAL_DATA]" at bounding box center [226, 128] width 46 height 13
checkbox input "true"
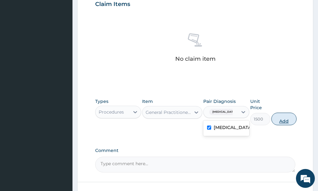
click at [284, 121] on button "Add" at bounding box center [283, 119] width 25 height 13
type input "0"
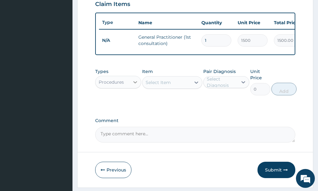
click at [132, 88] on div at bounding box center [135, 82] width 11 height 11
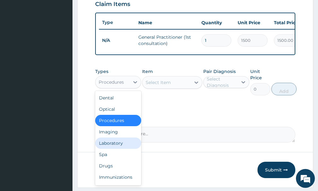
click at [123, 149] on div "Laboratory" at bounding box center [118, 143] width 46 height 11
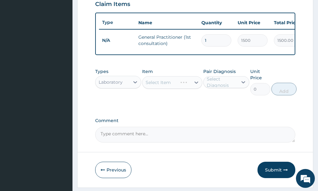
click at [187, 89] on div "Select Item" at bounding box center [172, 82] width 60 height 13
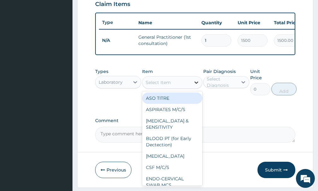
click at [194, 86] on icon at bounding box center [196, 82] width 6 height 6
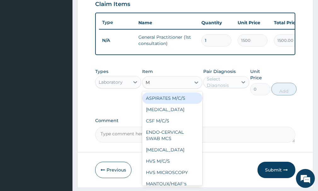
type input "MP"
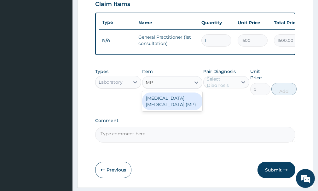
drag, startPoint x: 163, startPoint y: 102, endPoint x: 177, endPoint y: 108, distance: 15.5
click at [167, 101] on div "[MEDICAL_DATA] [MEDICAL_DATA] (MP)" at bounding box center [172, 102] width 60 height 18
type input "560"
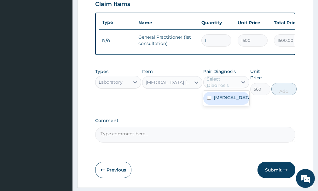
click at [223, 89] on div "Select Diagnosis" at bounding box center [222, 82] width 30 height 13
click at [223, 101] on label "[MEDICAL_DATA]" at bounding box center [233, 98] width 38 height 6
checkbox input "true"
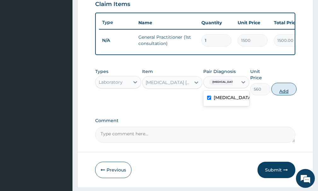
click at [281, 95] on button "Add" at bounding box center [283, 89] width 25 height 13
type input "0"
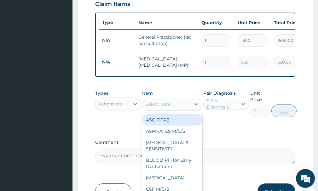
click at [170, 107] on div "Select Item" at bounding box center [158, 104] width 25 height 6
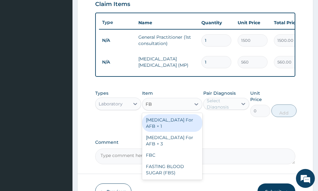
type input "FBC"
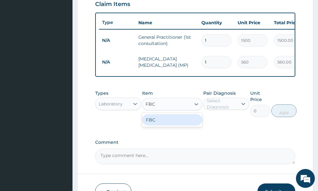
drag, startPoint x: 175, startPoint y: 129, endPoint x: 178, endPoint y: 127, distance: 3.4
click at [175, 126] on div "FBC" at bounding box center [172, 119] width 60 height 11
type input "1600"
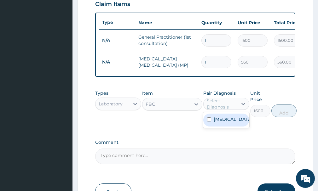
click at [215, 110] on div "Select Diagnosis" at bounding box center [222, 104] width 30 height 13
click at [217, 123] on label "Malaria" at bounding box center [233, 119] width 38 height 6
checkbox input "true"
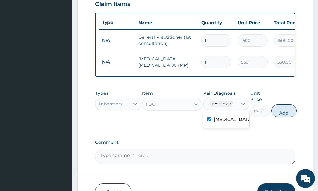
click at [291, 116] on button "Add" at bounding box center [283, 111] width 25 height 13
type input "0"
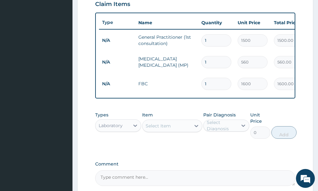
click at [166, 129] on div "Select Item" at bounding box center [158, 126] width 25 height 6
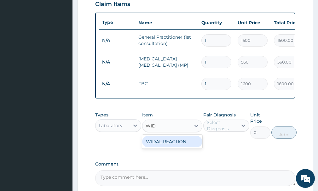
type input "WIDA"
drag, startPoint x: 185, startPoint y: 145, endPoint x: 236, endPoint y: 143, distance: 50.8
click at [192, 146] on div "WIDAL REACTION" at bounding box center [172, 141] width 60 height 11
type input "1000"
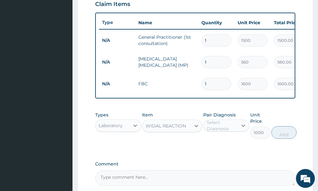
click at [235, 132] on div "Select Diagnosis" at bounding box center [222, 125] width 30 height 13
drag, startPoint x: 229, startPoint y: 147, endPoint x: 252, endPoint y: 152, distance: 22.5
click at [229, 144] on label "Malaria" at bounding box center [233, 141] width 38 height 6
checkbox input "true"
click at [280, 139] on button "Add" at bounding box center [283, 132] width 25 height 13
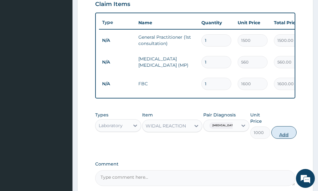
type input "0"
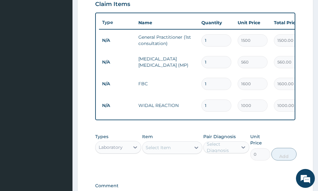
click at [115, 151] on div "Laboratory" at bounding box center [111, 147] width 24 height 6
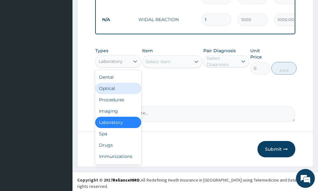
scroll to position [316, 0]
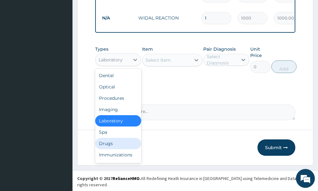
click at [101, 146] on div "Drugs" at bounding box center [118, 143] width 46 height 11
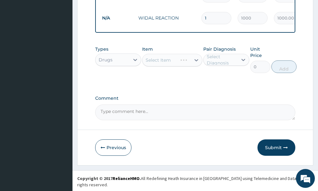
click at [173, 65] on div "Select Item" at bounding box center [172, 60] width 60 height 13
click at [173, 65] on div "Select Item" at bounding box center [166, 60] width 48 height 10
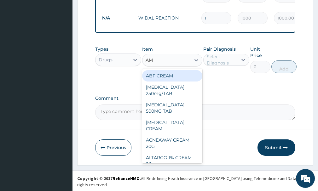
type input "AMA"
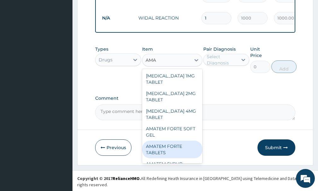
click at [178, 147] on div "AMATEM FORTE TABLETS" at bounding box center [172, 150] width 60 height 18
type input "250"
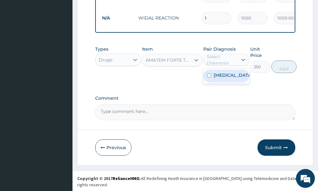
click at [233, 62] on div "Select Diagnosis" at bounding box center [222, 60] width 30 height 13
drag, startPoint x: 229, startPoint y: 78, endPoint x: 247, endPoint y: 82, distance: 18.6
click at [230, 78] on label "[MEDICAL_DATA]" at bounding box center [233, 75] width 38 height 6
checkbox input "true"
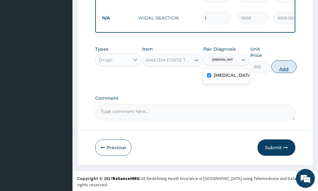
click at [284, 73] on button "Add" at bounding box center [283, 67] width 25 height 13
type input "0"
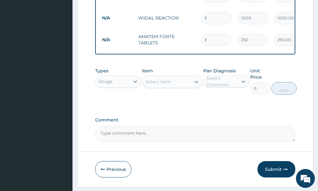
type input "0.00"
type input "6"
type input "1500.00"
type input "6"
click at [181, 87] on div "Select Item" at bounding box center [166, 82] width 48 height 10
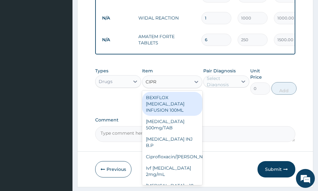
type input "[MEDICAL_DATA]"
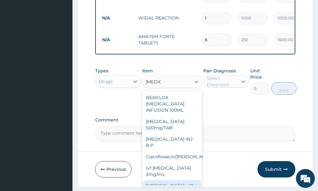
drag, startPoint x: 156, startPoint y: 184, endPoint x: 178, endPoint y: 177, distance: 23.1
click at [159, 184] on div "[MEDICAL_DATA] x 10" at bounding box center [172, 185] width 60 height 11
type input "1000"
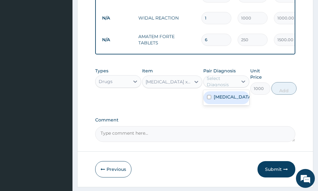
click at [228, 88] on div "Select Diagnosis" at bounding box center [222, 81] width 30 height 13
click at [226, 104] on div "[MEDICAL_DATA]" at bounding box center [226, 97] width 46 height 13
checkbox input "true"
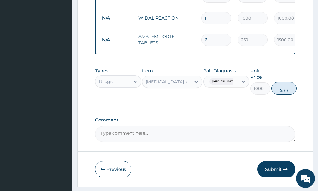
click at [282, 95] on button "Add" at bounding box center [283, 88] width 25 height 13
type input "0"
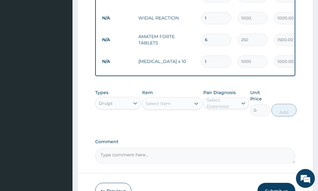
click at [174, 107] on div "Select Item" at bounding box center [166, 104] width 48 height 10
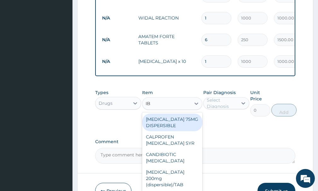
type input "IBU"
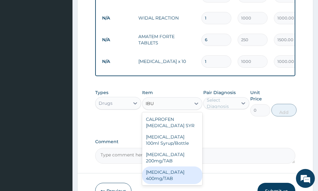
click at [171, 180] on div "[MEDICAL_DATA] 400mg/TAB" at bounding box center [172, 176] width 60 height 18
type input "25"
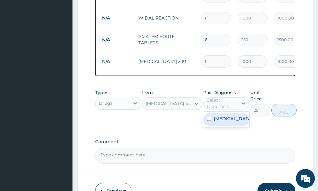
click at [229, 107] on div "Select Diagnosis" at bounding box center [222, 103] width 30 height 13
click at [220, 122] on label "[MEDICAL_DATA]" at bounding box center [233, 119] width 38 height 6
checkbox input "true"
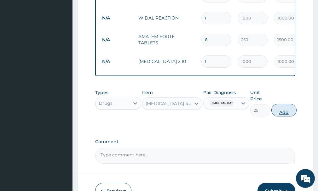
click at [278, 117] on button "Add" at bounding box center [283, 110] width 25 height 13
type input "0"
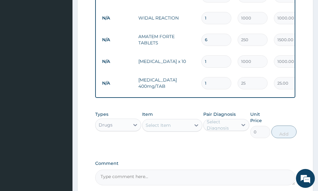
type input "0.00"
type input "4"
type input "100.00"
type input "40"
type input "1000.00"
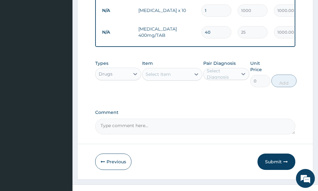
scroll to position [368, 0]
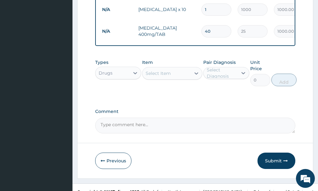
type input "40"
click at [158, 78] on div "Select Item" at bounding box center [166, 73] width 48 height 10
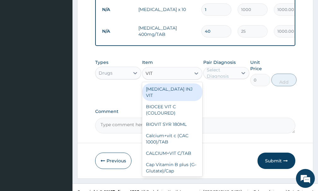
type input "VITA"
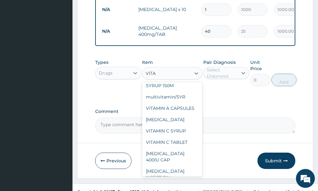
scroll to position [112, 0]
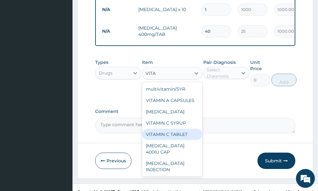
click at [167, 140] on div "VITAMIN C TABLET" at bounding box center [172, 134] width 60 height 11
type input "2.62"
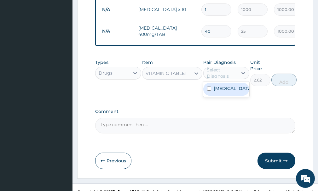
click at [214, 78] on div "Select Diagnosis" at bounding box center [222, 73] width 30 height 13
click at [219, 92] on label "[MEDICAL_DATA]" at bounding box center [233, 88] width 38 height 6
checkbox input "true"
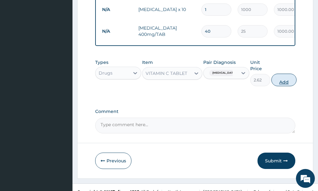
click at [289, 86] on button "Add" at bounding box center [283, 80] width 25 height 13
type input "0"
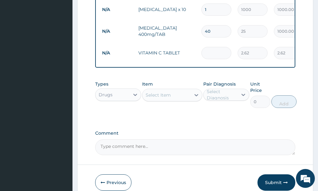
type input "0.00"
type input "3"
type input "7.86"
type input "30"
type input "78.60"
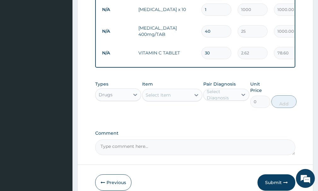
scroll to position [395, 0]
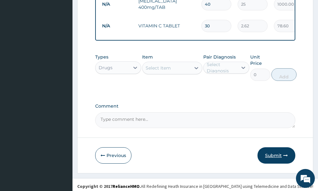
type input "30"
click at [280, 161] on button "Submit" at bounding box center [276, 155] width 38 height 16
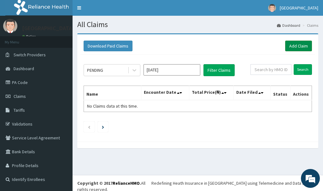
click at [304, 47] on link "Add Claim" at bounding box center [298, 46] width 27 height 11
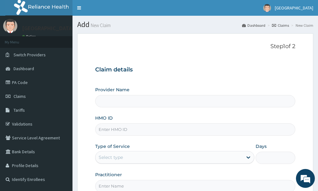
click at [123, 127] on input "HMO ID" at bounding box center [195, 130] width 200 height 12
type input "[GEOGRAPHIC_DATA]"
type input "QKA/10073/A"
click at [126, 155] on div "Select type" at bounding box center [168, 158] width 147 height 10
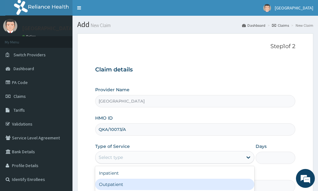
drag, startPoint x: 122, startPoint y: 182, endPoint x: 307, endPoint y: 153, distance: 187.2
click at [133, 183] on div "Outpatient" at bounding box center [174, 184] width 159 height 11
type input "1"
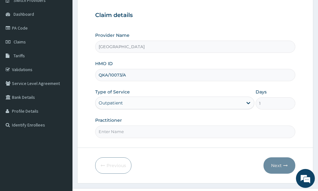
scroll to position [55, 0]
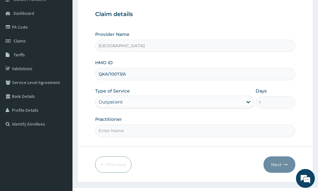
click at [129, 130] on input "Practitioner" at bounding box center [195, 131] width 200 height 12
type input "[PERSON_NAME]"
click at [280, 165] on button "Next" at bounding box center [279, 165] width 32 height 16
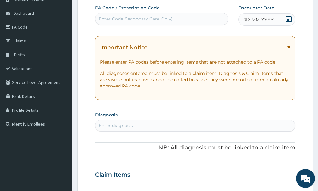
click at [289, 20] on icon at bounding box center [289, 19] width 6 height 6
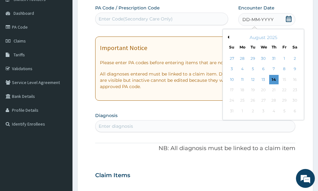
click at [230, 38] on div "August 2025" at bounding box center [263, 37] width 76 height 6
click at [229, 39] on div "August 2025" at bounding box center [263, 37] width 76 height 6
click at [228, 37] on button "Previous Month" at bounding box center [227, 37] width 3 height 3
click at [285, 69] on div "11" at bounding box center [284, 69] width 9 height 9
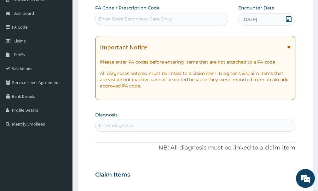
click at [142, 123] on div "Enter diagnosis" at bounding box center [195, 126] width 200 height 10
type input "[MEDICAL_DATA]"
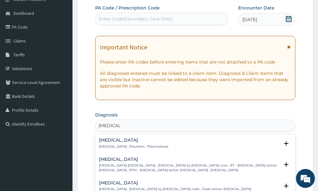
click at [128, 141] on h4 "[MEDICAL_DATA]" at bounding box center [133, 140] width 69 height 5
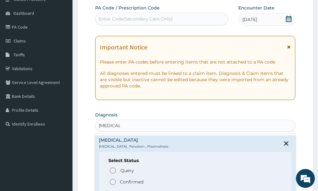
click at [132, 182] on p "Confirmed" at bounding box center [132, 182] width 24 height 6
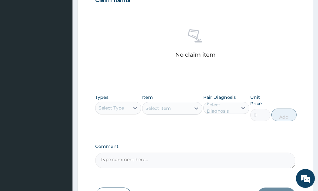
scroll to position [235, 0]
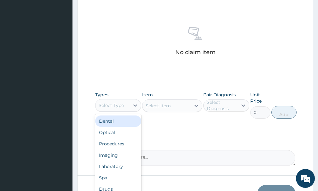
click at [116, 106] on div "Select Type" at bounding box center [111, 105] width 25 height 6
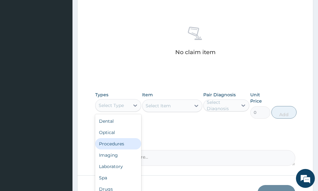
click at [114, 142] on div "Procedures" at bounding box center [118, 143] width 46 height 11
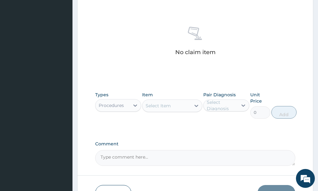
click at [165, 108] on div "Select Item" at bounding box center [172, 106] width 60 height 13
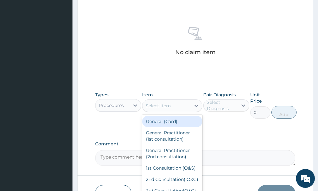
click at [165, 108] on div "Select Item" at bounding box center [158, 106] width 25 height 6
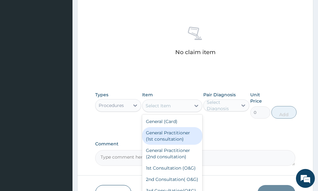
drag, startPoint x: 167, startPoint y: 142, endPoint x: 172, endPoint y: 139, distance: 5.7
click at [167, 142] on div "General Practitioner (1st consultation)" at bounding box center [172, 136] width 60 height 18
type input "1500"
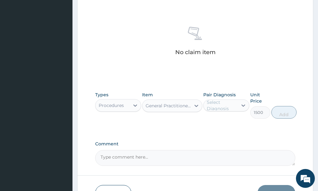
click at [225, 106] on div "Select Diagnosis" at bounding box center [222, 105] width 30 height 13
click at [224, 122] on label "[MEDICAL_DATA]" at bounding box center [233, 121] width 38 height 6
checkbox input "true"
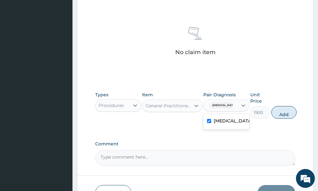
click at [284, 114] on button "Add" at bounding box center [283, 112] width 25 height 13
type input "0"
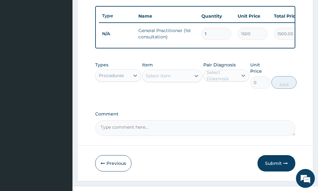
click at [126, 79] on div "Procedures" at bounding box center [112, 76] width 34 height 10
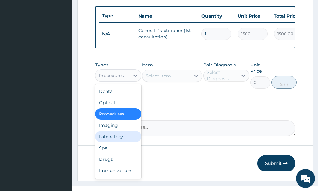
drag, startPoint x: 115, startPoint y: 141, endPoint x: 172, endPoint y: 108, distance: 65.4
click at [116, 141] on div "Laboratory" at bounding box center [118, 136] width 46 height 11
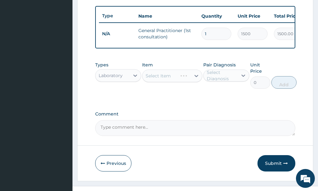
click at [185, 81] on div "Select Item" at bounding box center [172, 76] width 60 height 13
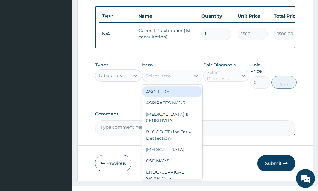
click at [183, 81] on div "Select Item" at bounding box center [166, 76] width 48 height 10
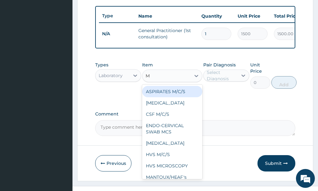
type input "MP"
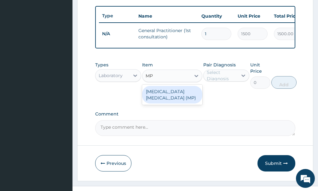
click at [182, 93] on div "[MEDICAL_DATA] [MEDICAL_DATA] (MP)" at bounding box center [172, 95] width 60 height 18
type input "560"
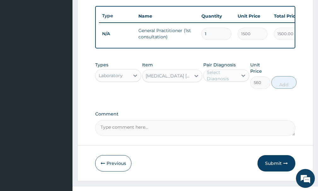
drag, startPoint x: 218, startPoint y: 79, endPoint x: 222, endPoint y: 85, distance: 7.0
click at [218, 80] on div "Select Diagnosis" at bounding box center [222, 75] width 30 height 13
drag, startPoint x: 219, startPoint y: 95, endPoint x: 249, endPoint y: 90, distance: 30.3
click at [219, 94] on label "[MEDICAL_DATA]" at bounding box center [233, 91] width 38 height 6
checkbox input "true"
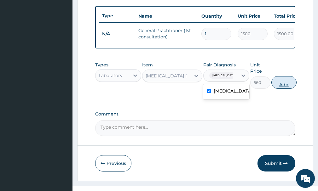
click at [289, 88] on button "Add" at bounding box center [283, 82] width 25 height 13
type input "0"
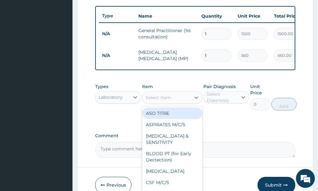
click at [167, 101] on div "Select Item" at bounding box center [158, 98] width 25 height 6
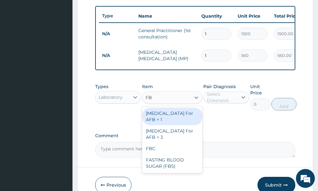
type input "FBC"
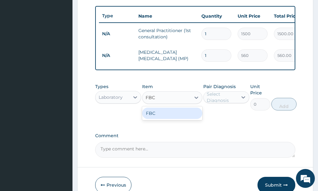
click at [171, 119] on div "FBC" at bounding box center [172, 113] width 60 height 11
type input "1600"
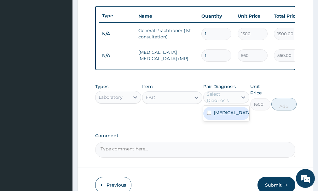
click at [233, 100] on div "Select Diagnosis" at bounding box center [222, 97] width 30 height 13
drag, startPoint x: 230, startPoint y: 121, endPoint x: 274, endPoint y: 108, distance: 45.3
click at [230, 120] on div "[MEDICAL_DATA]" at bounding box center [226, 113] width 46 height 13
checkbox input "true"
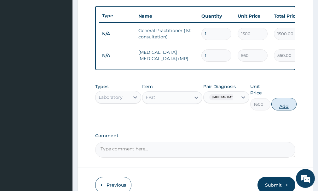
click at [282, 107] on button "Add" at bounding box center [283, 104] width 25 height 13
type input "0"
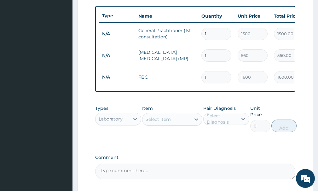
click at [174, 124] on div "Select Item" at bounding box center [166, 119] width 48 height 10
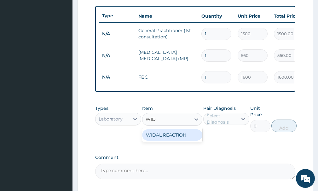
type input "WIDA"
click at [175, 141] on div "WIDAL REACTION" at bounding box center [172, 135] width 60 height 11
type input "1000"
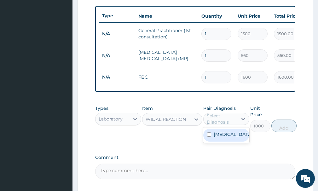
drag, startPoint x: 215, startPoint y: 123, endPoint x: 213, endPoint y: 139, distance: 16.8
click at [215, 124] on div "Select Diagnosis" at bounding box center [222, 119] width 30 height 13
drag, startPoint x: 211, startPoint y: 141, endPoint x: 223, endPoint y: 141, distance: 12.0
click at [211, 141] on div "[MEDICAL_DATA]" at bounding box center [226, 135] width 46 height 13
checkbox input "true"
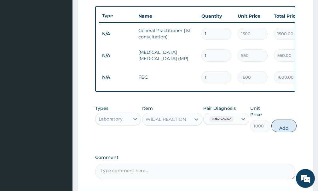
click at [286, 132] on button "Add" at bounding box center [283, 126] width 25 height 13
type input "0"
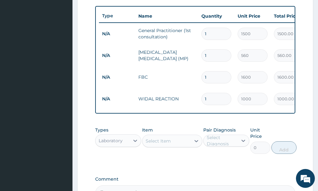
click at [129, 146] on div "Laboratory" at bounding box center [112, 141] width 34 height 10
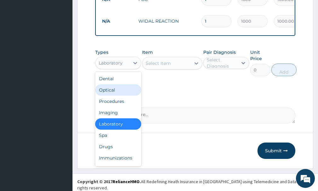
scroll to position [316, 0]
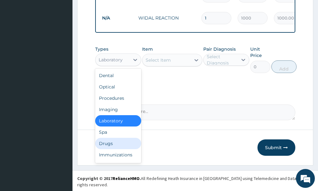
drag, startPoint x: 113, startPoint y: 150, endPoint x: 119, endPoint y: 144, distance: 8.7
click at [113, 149] on div "Drugs" at bounding box center [118, 143] width 46 height 11
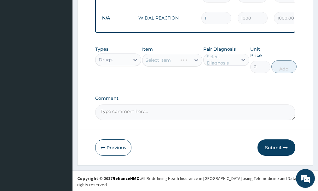
click at [174, 66] on div "Select Item" at bounding box center [172, 60] width 60 height 13
drag, startPoint x: 175, startPoint y: 65, endPoint x: 163, endPoint y: 65, distance: 12.0
click at [171, 65] on div "Select Item" at bounding box center [166, 60] width 48 height 10
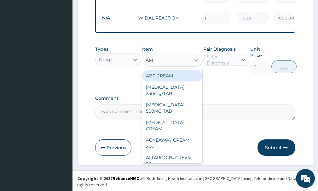
type input "AMA"
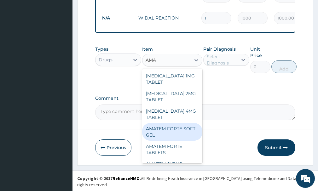
click at [172, 132] on div "AMATEM FORTE SOFT GEL" at bounding box center [172, 132] width 60 height 18
type input "250"
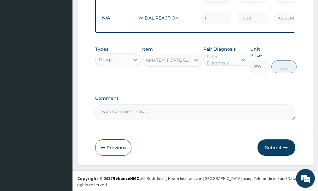
click at [236, 62] on div "Select Diagnosis" at bounding box center [226, 60] width 46 height 12
click at [194, 63] on icon at bounding box center [196, 60] width 6 height 6
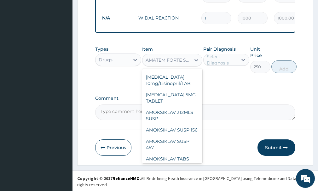
scroll to position [652, 0]
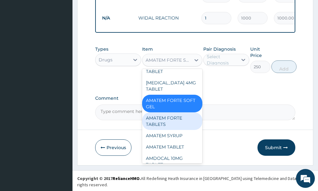
click at [174, 113] on div "AMATEM FORTE TABLETS" at bounding box center [172, 122] width 60 height 18
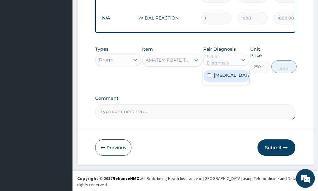
click at [227, 66] on div "Select Diagnosis" at bounding box center [222, 60] width 30 height 13
click at [219, 83] on div "[MEDICAL_DATA]" at bounding box center [226, 76] width 46 height 13
checkbox input "true"
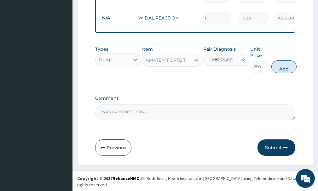
click at [280, 72] on button "Add" at bounding box center [283, 67] width 25 height 13
type input "0"
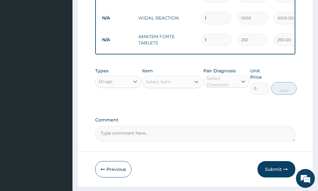
type input "0.00"
type input "6"
type input "1500.00"
type input "6"
click at [161, 85] on div "Select Item" at bounding box center [158, 82] width 25 height 6
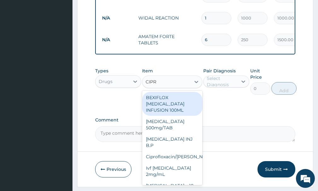
type input "[MEDICAL_DATA]"
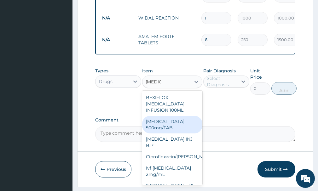
click at [169, 129] on div "[MEDICAL_DATA] 500mg/TAB" at bounding box center [172, 125] width 60 height 18
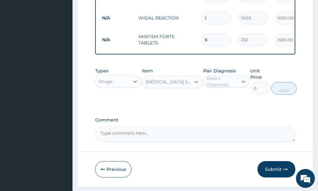
type input "26.77"
click at [180, 85] on div "[MEDICAL_DATA] 500mg/TAB" at bounding box center [168, 82] width 45 height 6
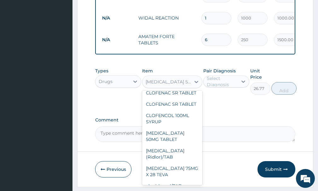
scroll to position [7705, 0]
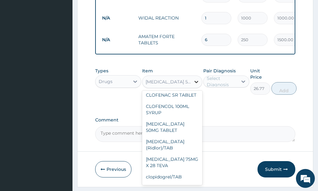
click at [192, 85] on div at bounding box center [196, 81] width 11 height 11
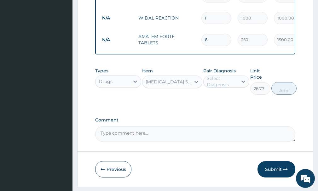
click at [187, 85] on div "[MEDICAL_DATA] 500mg/TAB" at bounding box center [168, 82] width 45 height 6
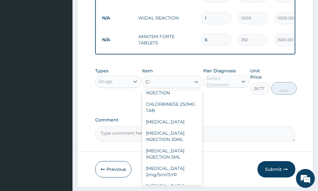
scroll to position [0, 0]
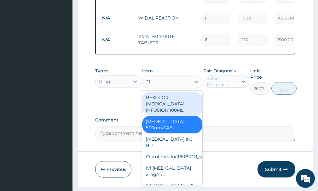
type input "CIP"
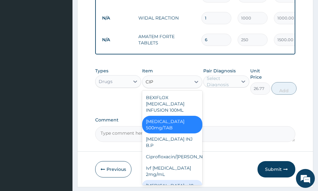
drag, startPoint x: 155, startPoint y: 184, endPoint x: 161, endPoint y: 182, distance: 6.2
click at [155, 184] on div "[MEDICAL_DATA] x 10" at bounding box center [172, 185] width 60 height 11
type input "1000"
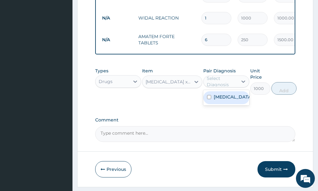
drag, startPoint x: 234, startPoint y: 82, endPoint x: 233, endPoint y: 88, distance: 5.7
click at [233, 84] on div "Select Diagnosis" at bounding box center [222, 81] width 30 height 13
click at [231, 98] on div "[MEDICAL_DATA]" at bounding box center [226, 97] width 46 height 13
checkbox input "true"
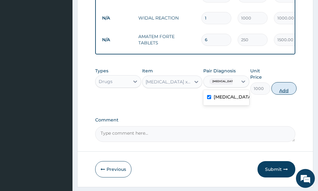
click at [288, 95] on button "Add" at bounding box center [283, 88] width 25 height 13
type input "0"
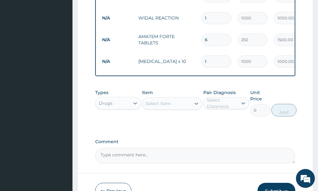
click at [167, 107] on div "Select Item" at bounding box center [158, 104] width 25 height 6
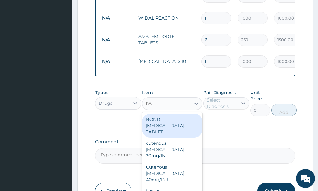
type input "P"
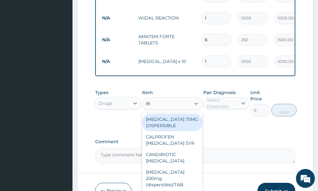
type input "IBU"
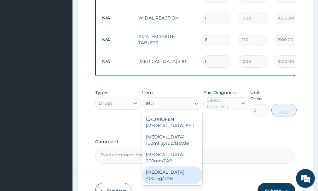
click at [173, 176] on div "[MEDICAL_DATA] 400mg/TAB" at bounding box center [172, 176] width 60 height 18
type input "25"
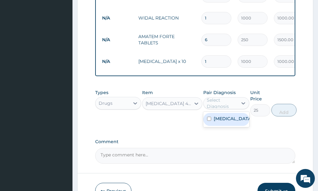
drag, startPoint x: 218, startPoint y: 110, endPoint x: 223, endPoint y: 122, distance: 13.3
click at [218, 110] on div "Select Diagnosis" at bounding box center [222, 103] width 30 height 13
click at [223, 122] on label "[MEDICAL_DATA]" at bounding box center [233, 119] width 38 height 6
checkbox input "true"
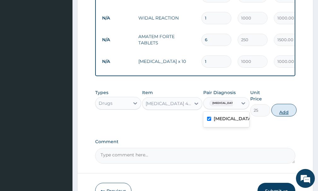
click at [283, 115] on button "Add" at bounding box center [283, 110] width 25 height 13
type input "0"
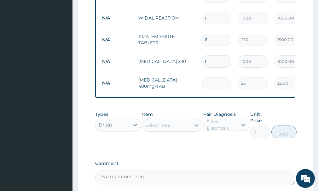
type input "0.00"
type input "4"
type input "100.00"
type input "40"
type input "1000.00"
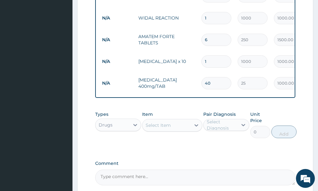
type input "40"
click at [173, 130] on div "Select Item" at bounding box center [166, 125] width 48 height 10
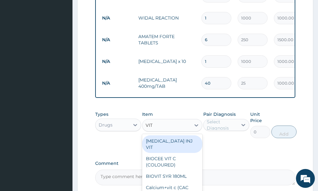
type input "VITA"
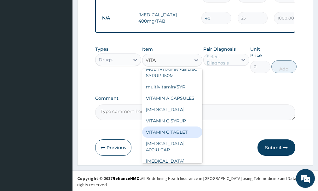
scroll to position [103, 0]
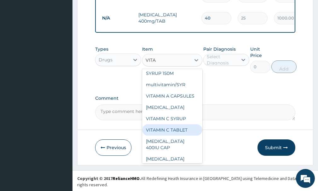
click at [180, 136] on div "VITAMIN C TABLET" at bounding box center [172, 129] width 60 height 11
type input "2.62"
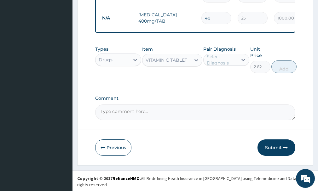
click at [223, 65] on div "Select Diagnosis" at bounding box center [222, 60] width 30 height 13
click at [223, 78] on label "[MEDICAL_DATA]" at bounding box center [233, 75] width 38 height 6
checkbox input "true"
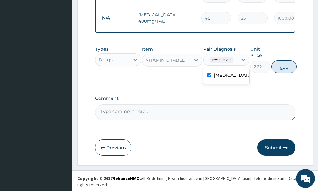
click at [289, 72] on button "Add" at bounding box center [283, 67] width 25 height 13
type input "0"
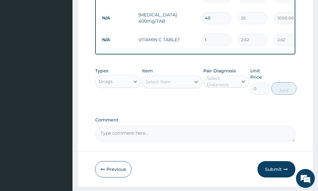
type input "0.00"
type input "3"
type input "7.86"
type input "30"
type input "78.60"
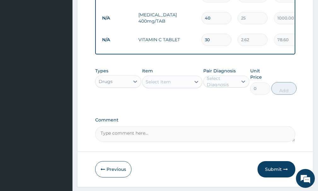
type input "30"
click at [158, 85] on div "Select Item" at bounding box center [158, 82] width 25 height 6
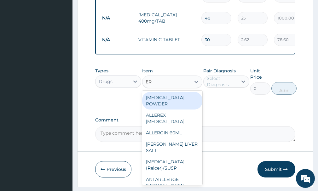
type input "ERY"
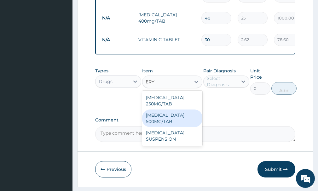
click at [173, 123] on div "[MEDICAL_DATA] 500MG/TAB" at bounding box center [172, 119] width 60 height 18
type input "80"
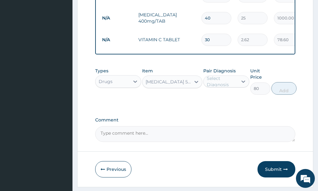
click at [224, 88] on div "Select Diagnosis" at bounding box center [222, 81] width 30 height 13
click at [224, 100] on label "[MEDICAL_DATA]" at bounding box center [233, 97] width 38 height 6
checkbox input "true"
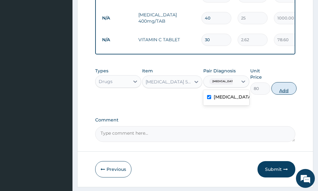
click at [279, 95] on button "Add" at bounding box center [283, 88] width 25 height 13
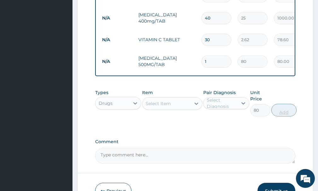
type input "0"
type input "14"
type input "1120.00"
type input "14"
click at [194, 104] on div at bounding box center [196, 103] width 11 height 11
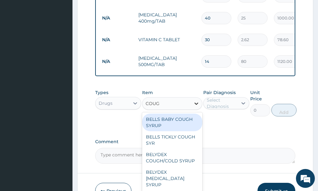
type input "COUGH"
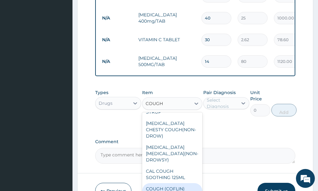
scroll to position [90, 0]
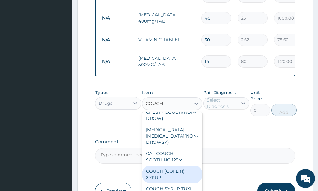
click at [162, 182] on div "COUGH (COFLIN) SYRUP" at bounding box center [172, 175] width 60 height 18
type input "200"
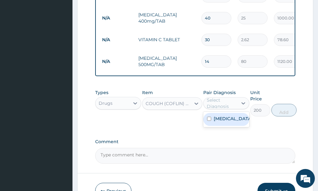
click at [214, 110] on div "Select Diagnosis" at bounding box center [222, 103] width 30 height 13
click at [216, 121] on label "[MEDICAL_DATA]" at bounding box center [233, 119] width 38 height 6
checkbox input "true"
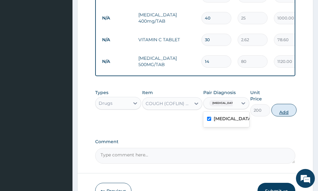
click at [286, 114] on button "Add" at bounding box center [283, 110] width 25 height 13
type input "0"
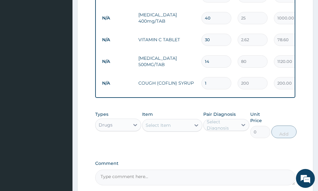
scroll to position [446, 0]
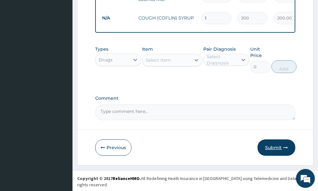
click at [277, 152] on button "Submit" at bounding box center [276, 148] width 38 height 16
